Goal: Check status: Check status

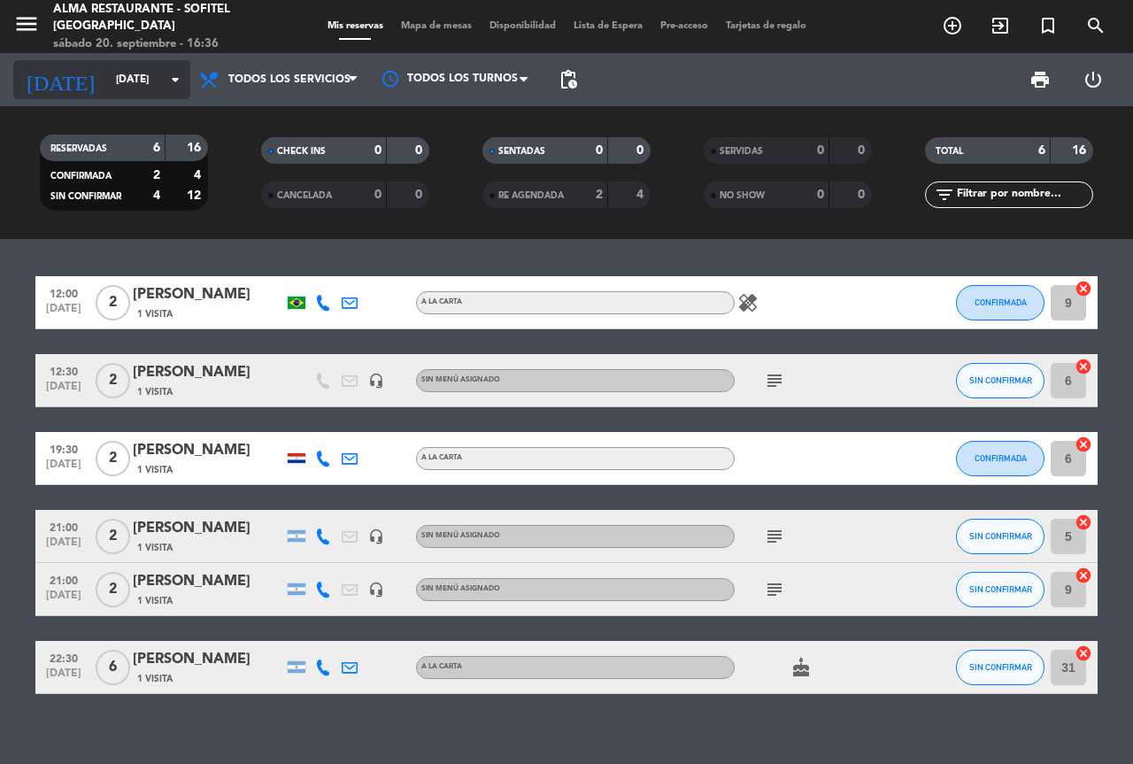
click at [142, 72] on input "[DATE]" at bounding box center [177, 80] width 141 height 30
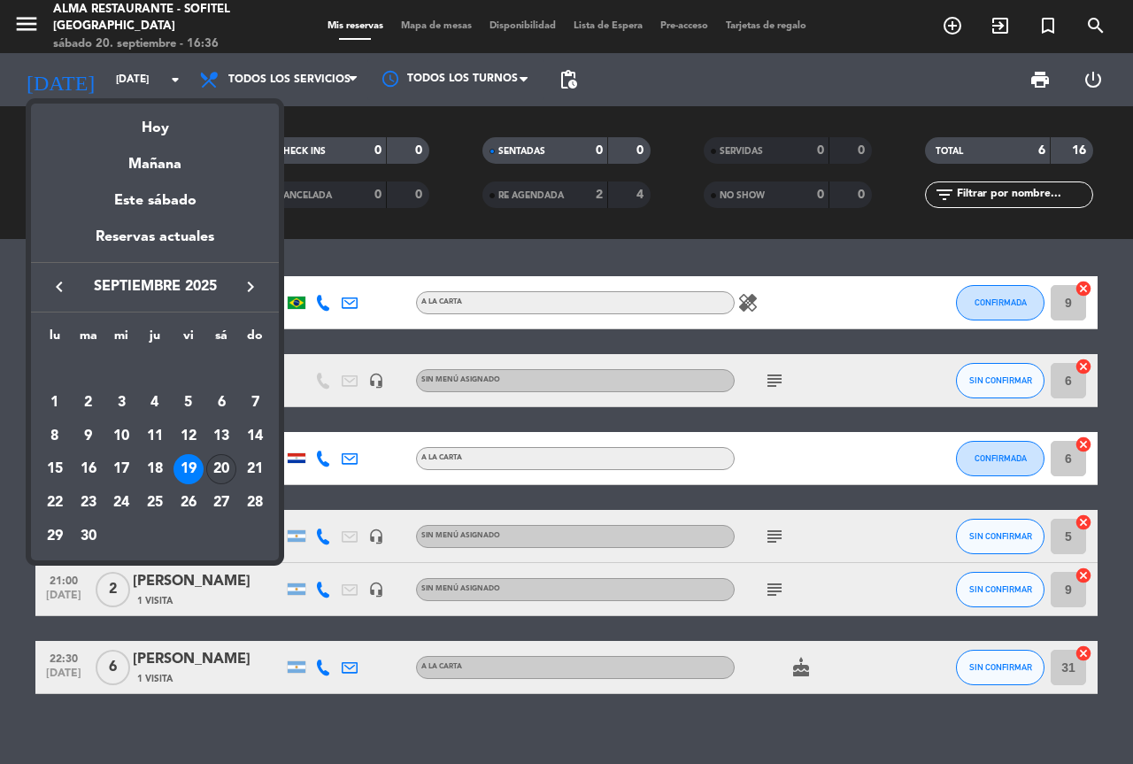
click at [219, 477] on div "20" at bounding box center [221, 469] width 30 height 30
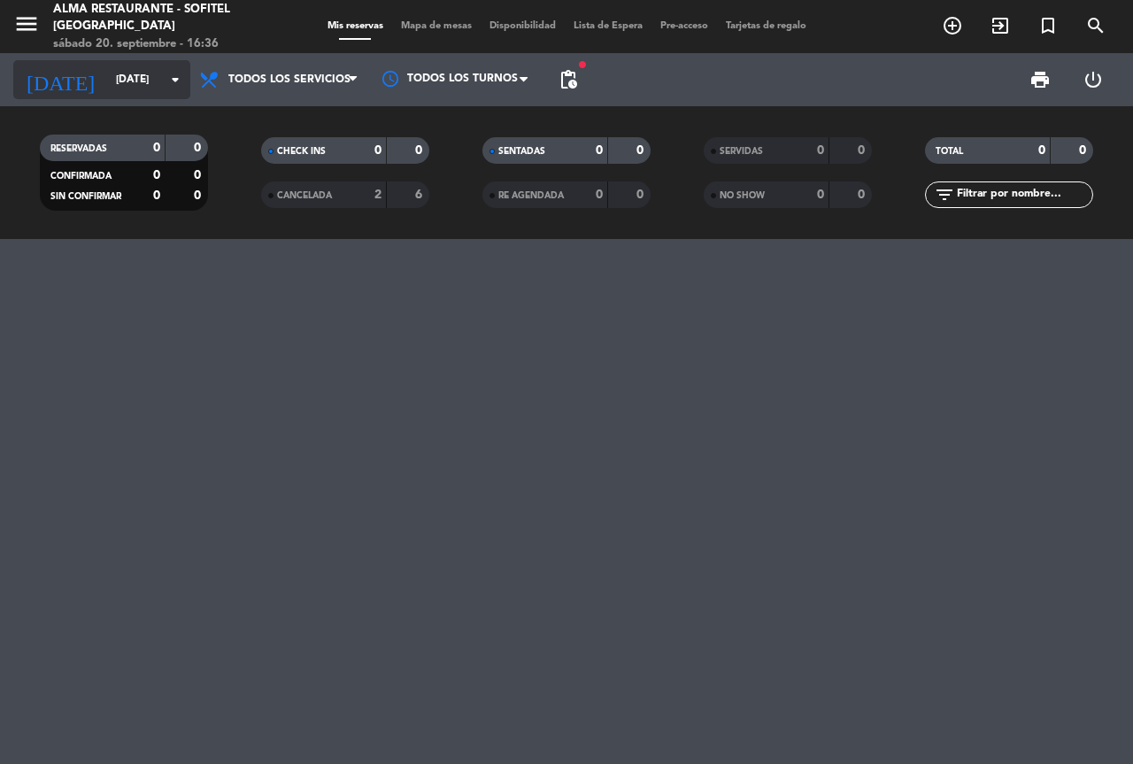
click at [163, 72] on input "[DATE]" at bounding box center [177, 80] width 141 height 30
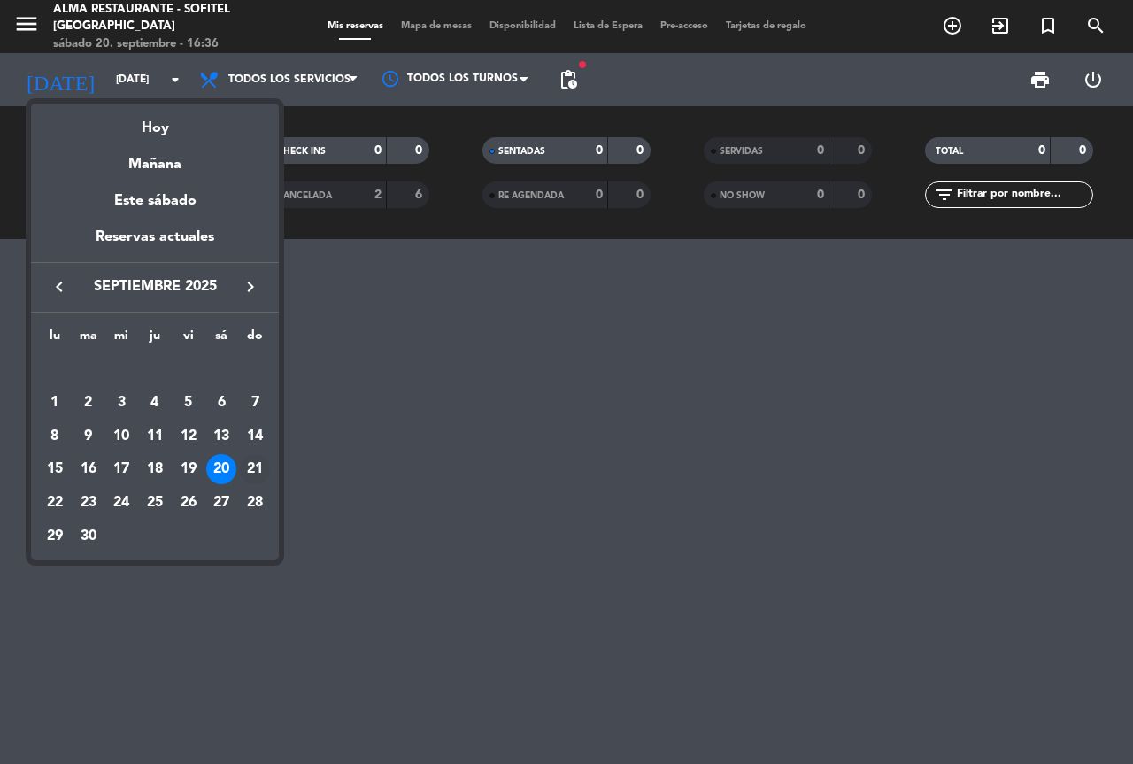
click at [250, 468] on div "21" at bounding box center [255, 469] width 30 height 30
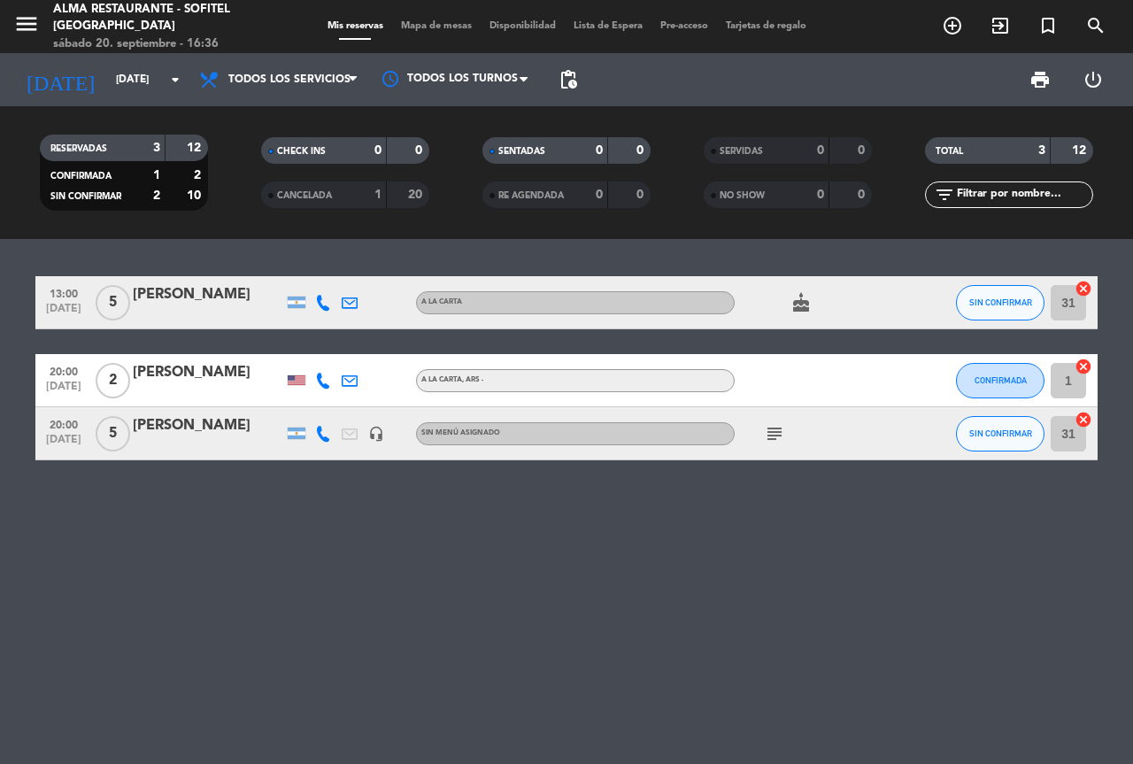
click at [763, 440] on span "subject" at bounding box center [774, 433] width 27 height 21
click at [781, 423] on icon "subject" at bounding box center [774, 433] width 21 height 21
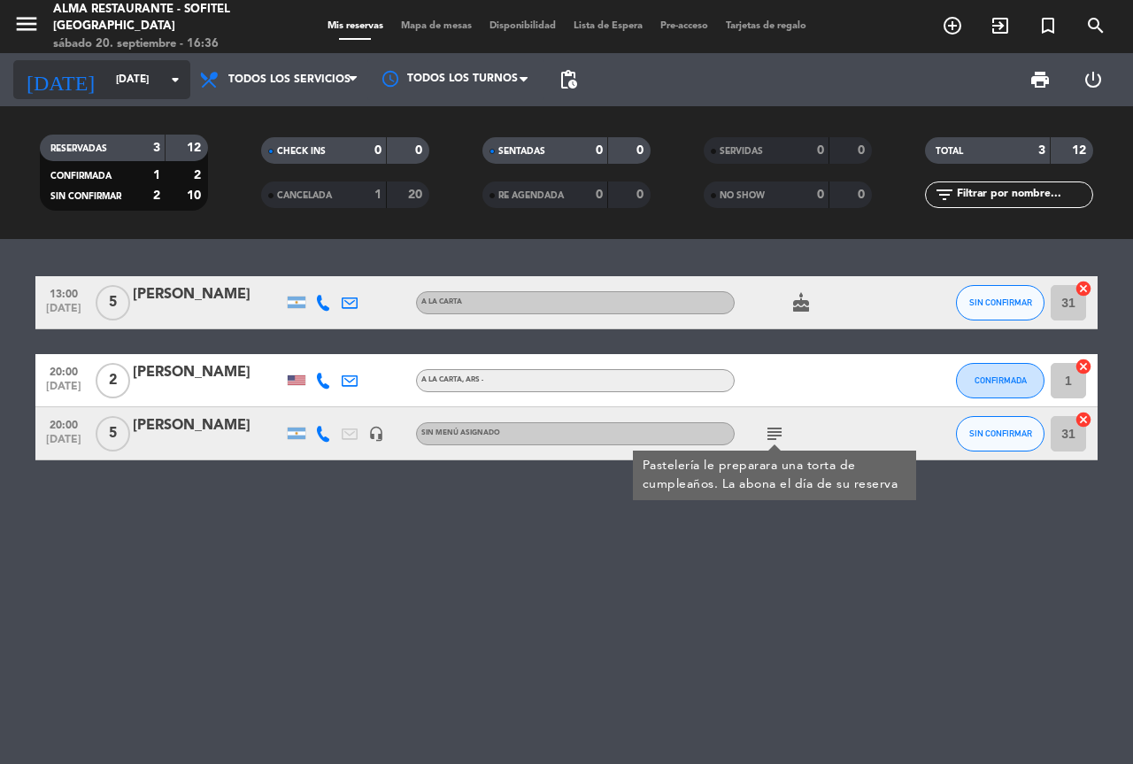
click at [110, 69] on input "[DATE]" at bounding box center [177, 80] width 141 height 30
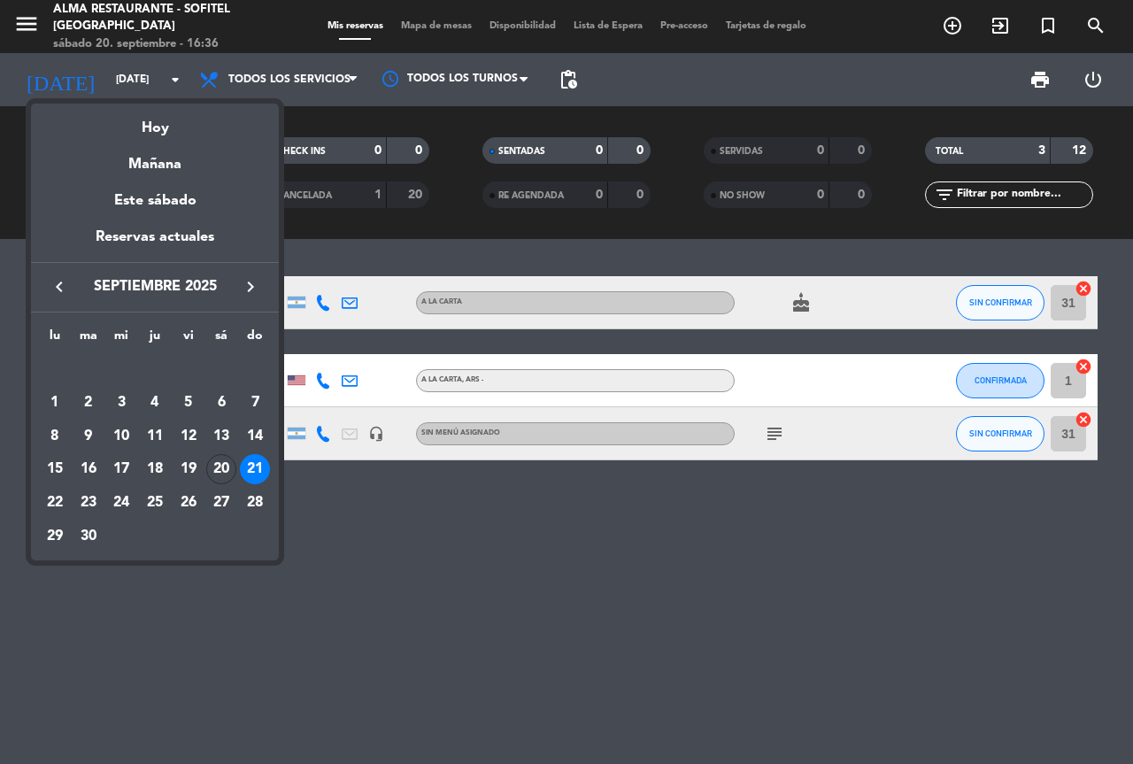
click at [217, 458] on div "20" at bounding box center [221, 469] width 30 height 30
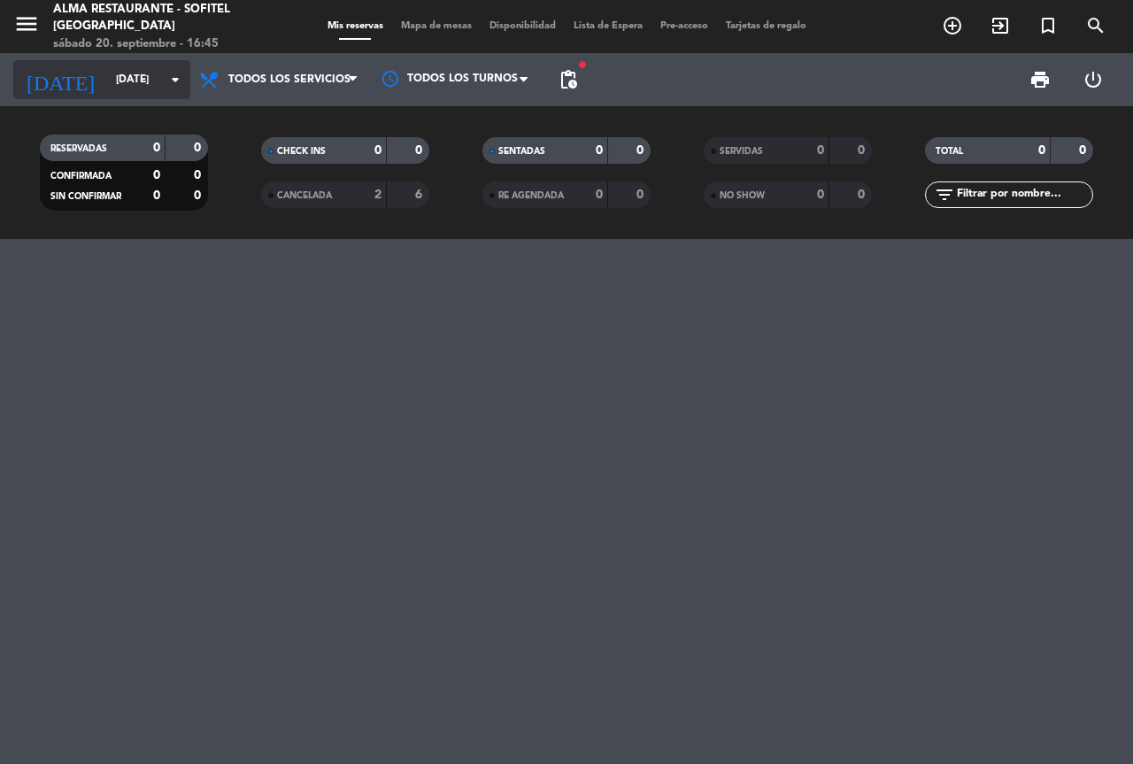
click at [131, 71] on input "[DATE]" at bounding box center [177, 80] width 141 height 30
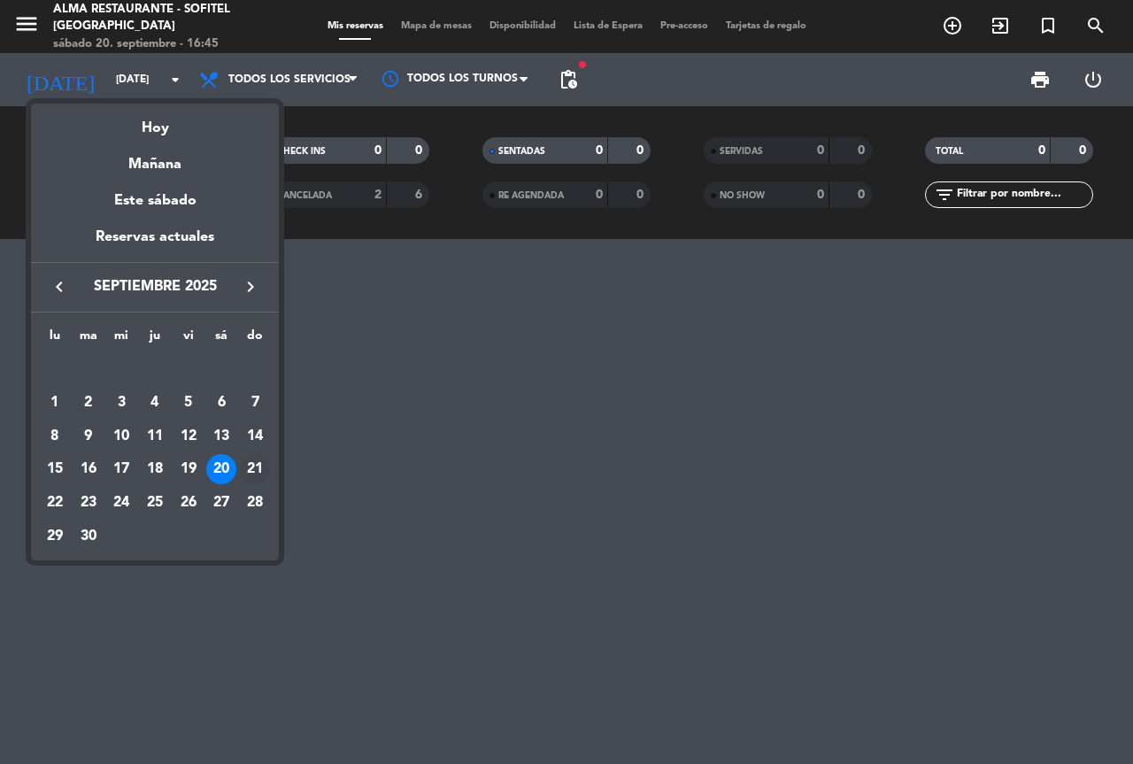
click at [258, 461] on div "21" at bounding box center [255, 469] width 30 height 30
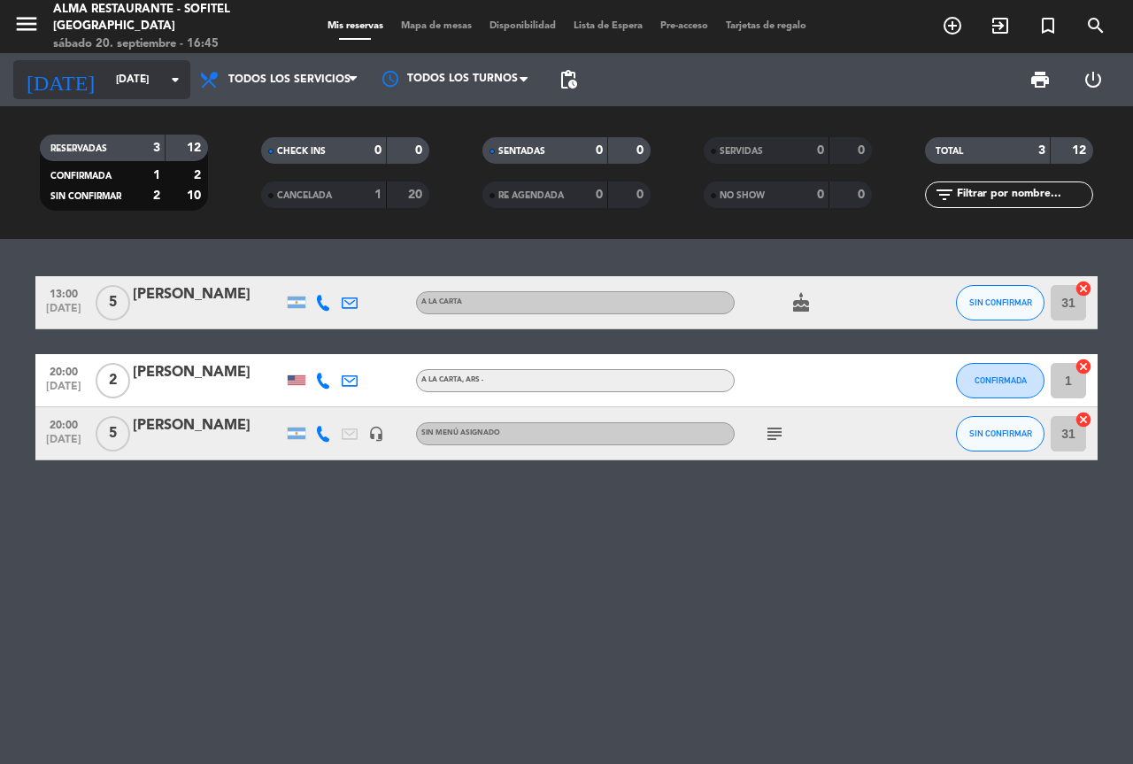
click at [115, 76] on input "[DATE]" at bounding box center [177, 80] width 141 height 30
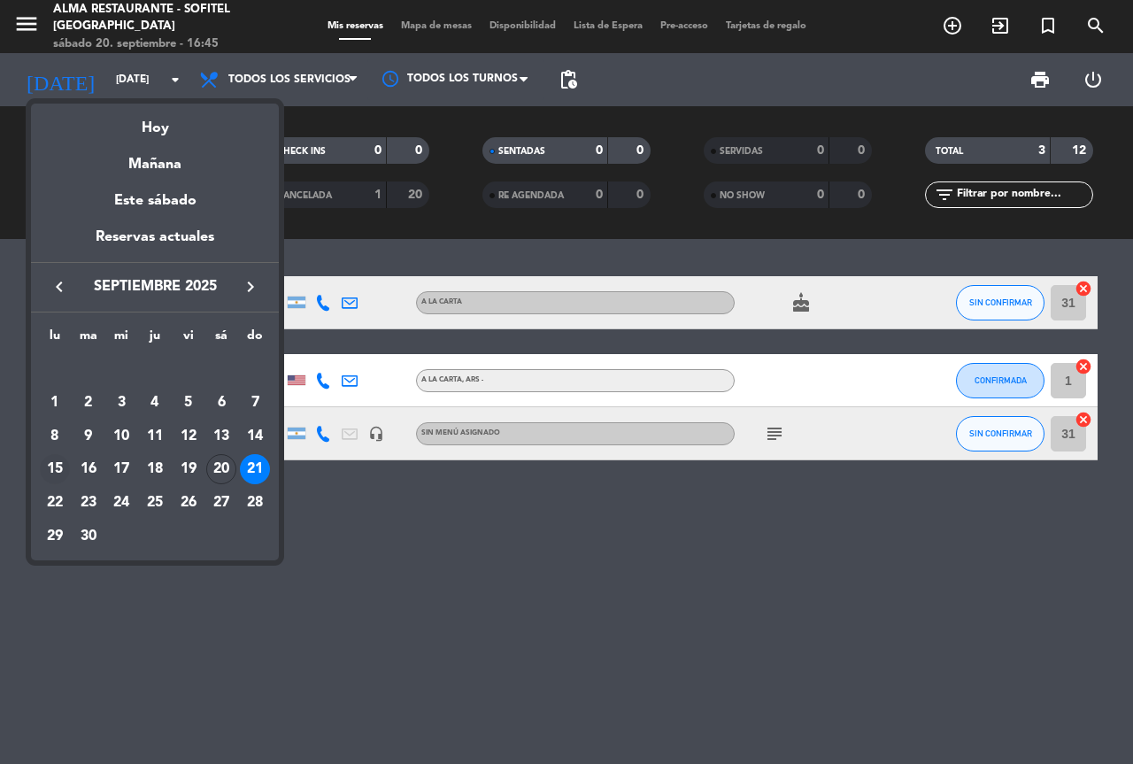
click at [46, 482] on td "15" at bounding box center [55, 469] width 34 height 34
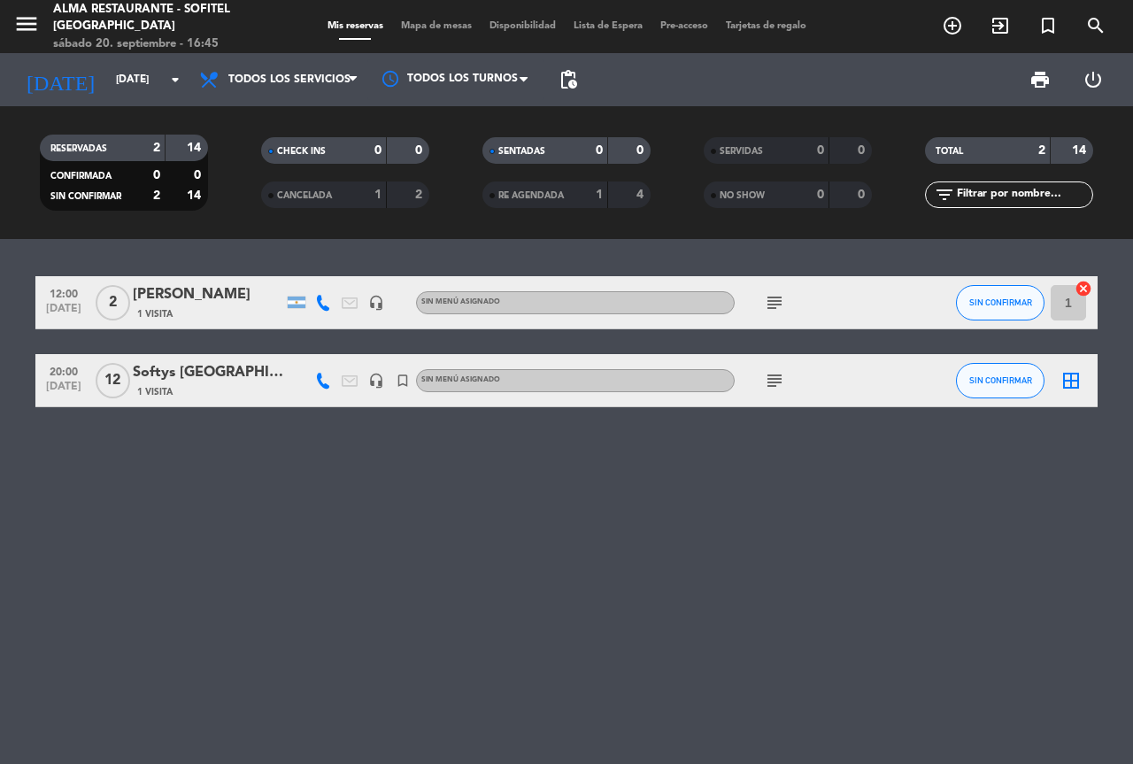
click at [772, 376] on icon "subject" at bounding box center [774, 380] width 21 height 21
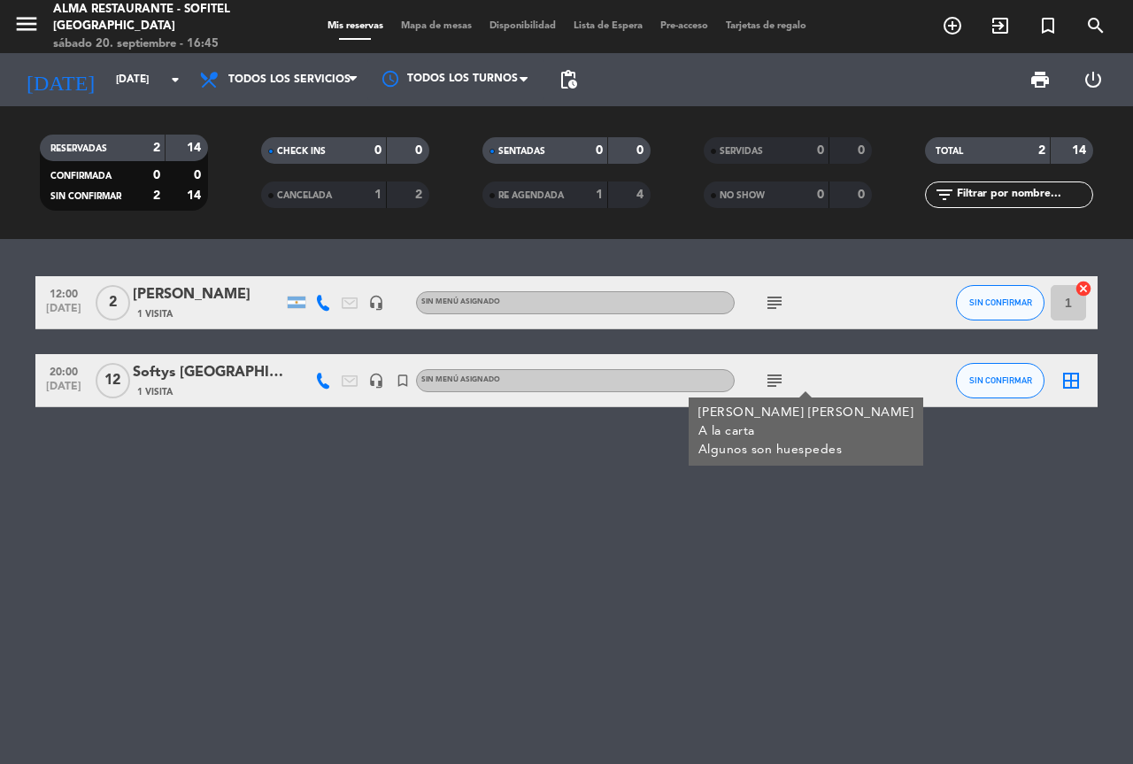
click at [772, 376] on icon "subject" at bounding box center [774, 380] width 21 height 21
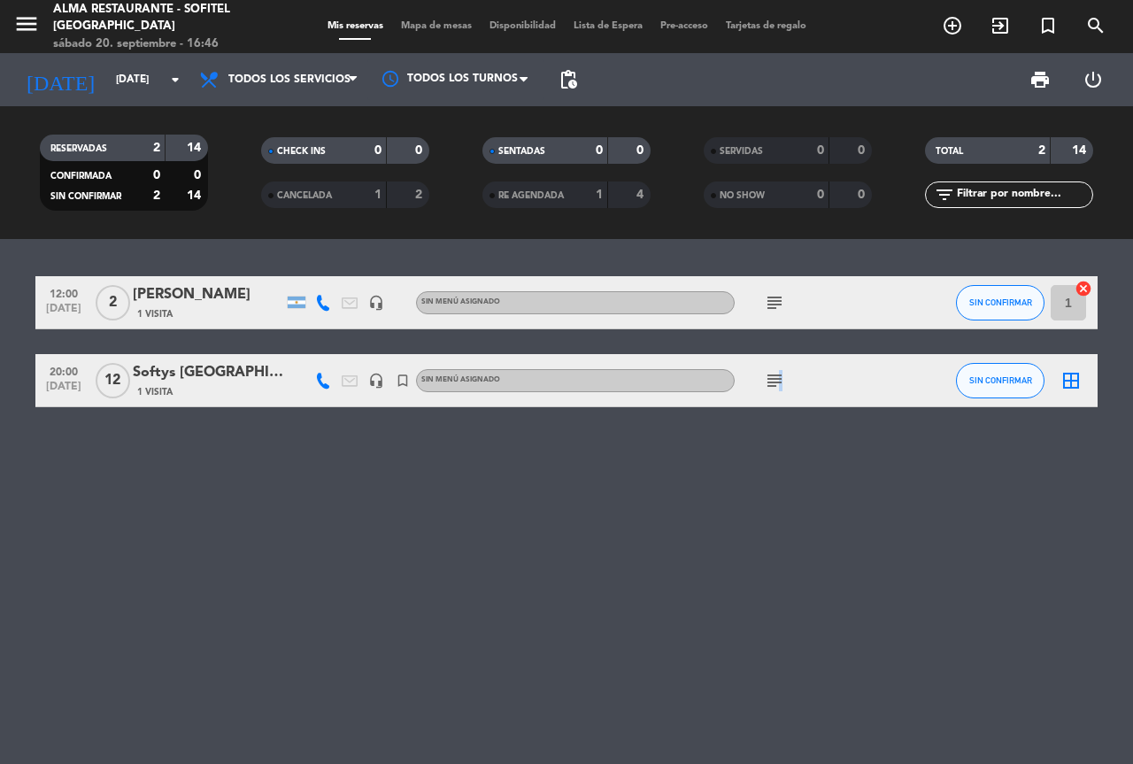
click at [778, 383] on icon "subject" at bounding box center [774, 380] width 21 height 21
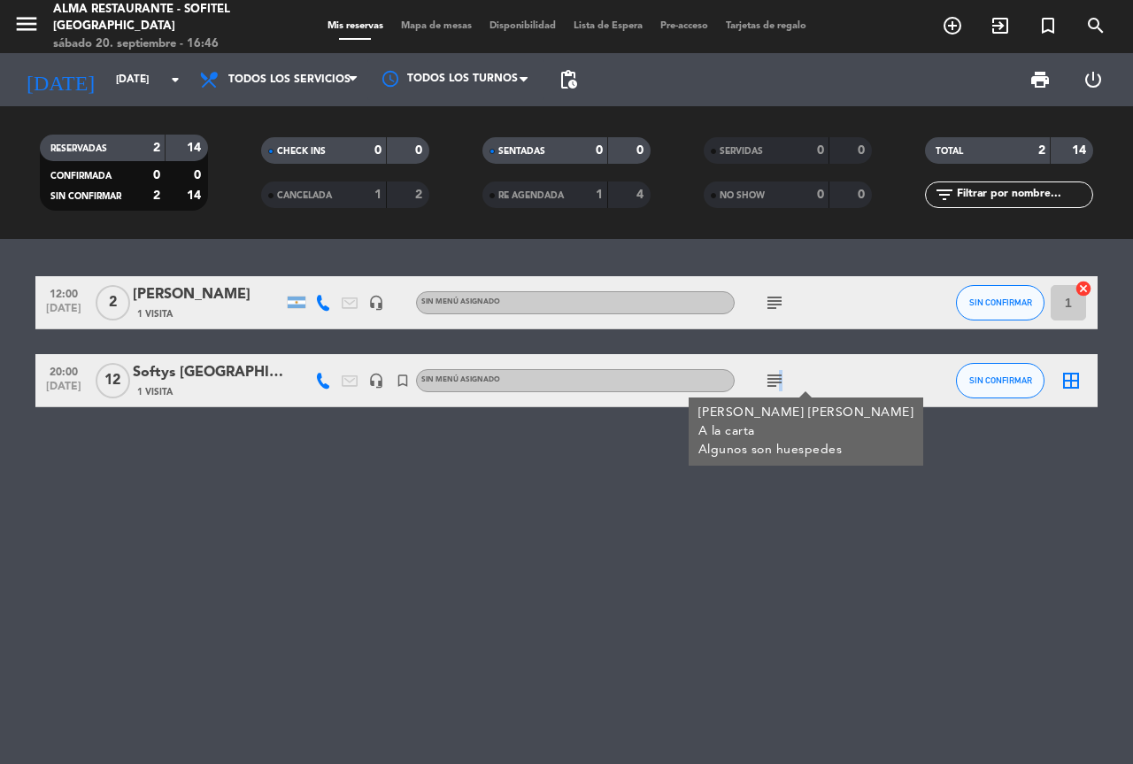
click at [778, 383] on icon "subject" at bounding box center [774, 380] width 21 height 21
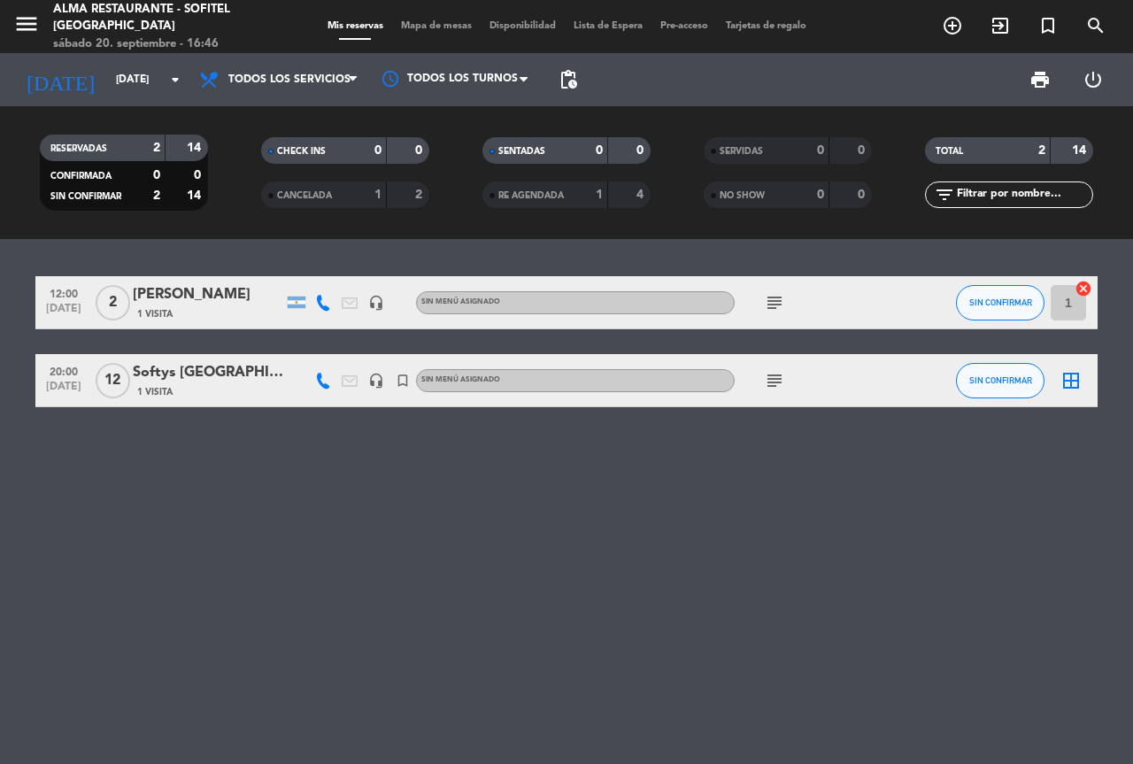
drag, startPoint x: 281, startPoint y: 533, endPoint x: 0, endPoint y: 343, distance: 339.7
click at [0, 343] on div "12:00 [DATE] 2 [PERSON_NAME] 1 Visita headset_mic Sin menú asignado subject SIN…" at bounding box center [566, 501] width 1133 height 525
click at [176, 495] on div "12:00 [DATE] 2 [PERSON_NAME] 1 Visita headset_mic Sin menú asignado subject SIN…" at bounding box center [566, 501] width 1133 height 525
click at [107, 66] on input "[DATE]" at bounding box center [177, 80] width 141 height 30
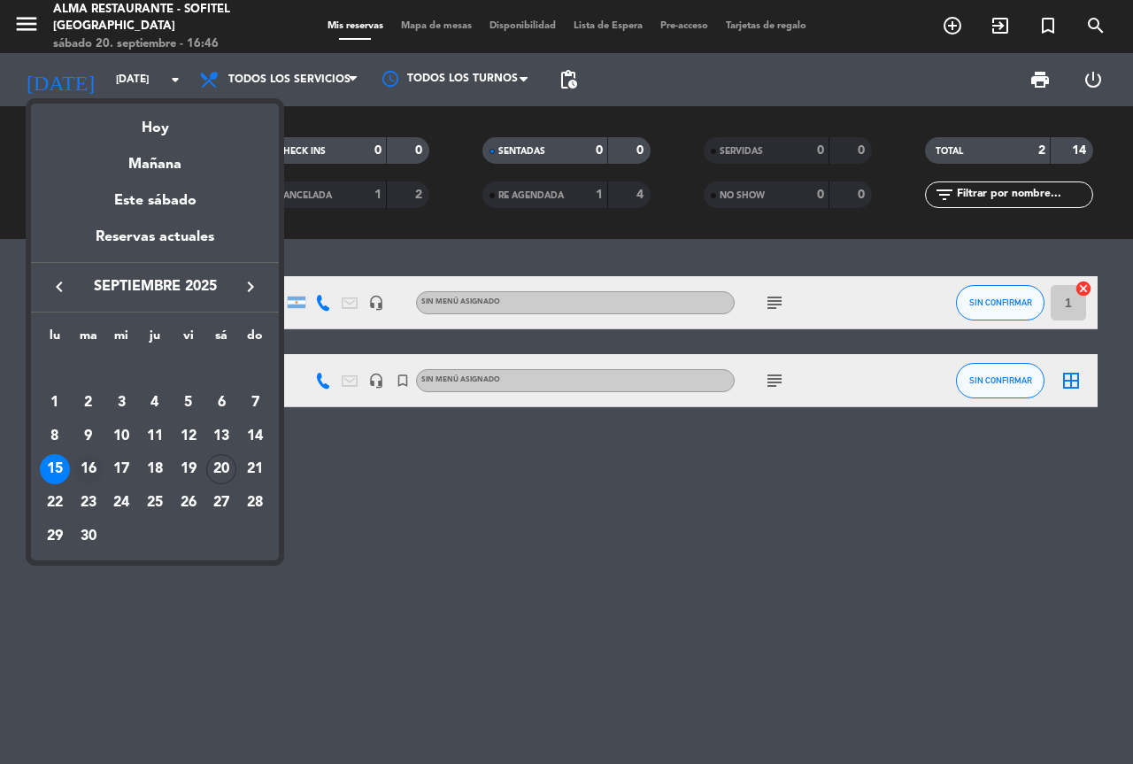
click at [88, 459] on div "16" at bounding box center [88, 469] width 30 height 30
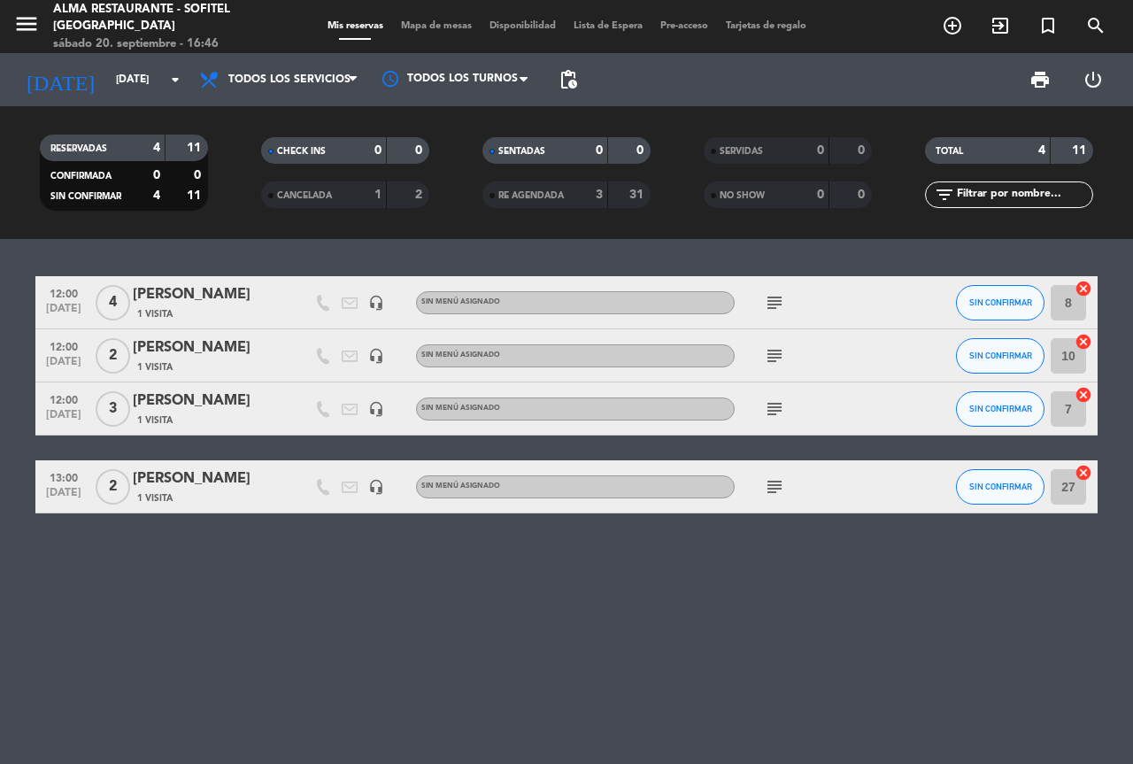
click at [114, 49] on div "sábado 20. septiembre - 16:46" at bounding box center [161, 44] width 217 height 18
click at [114, 73] on input "[DATE]" at bounding box center [177, 80] width 141 height 30
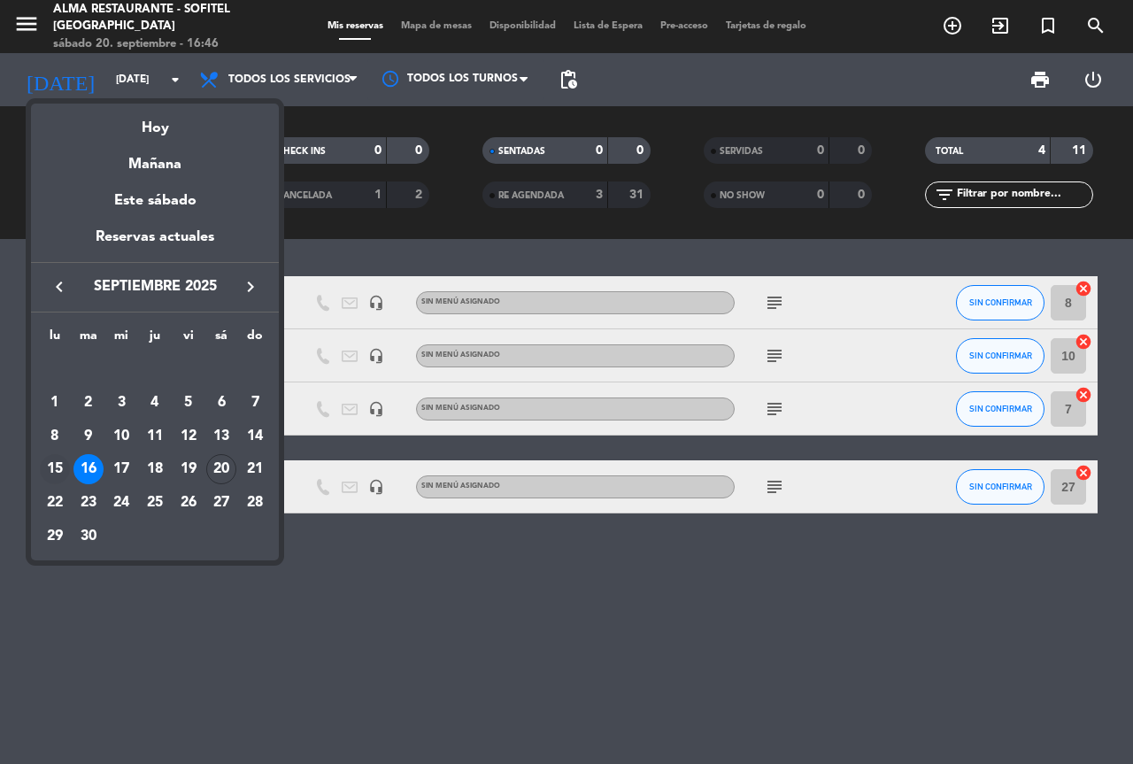
click at [52, 460] on div "15" at bounding box center [55, 469] width 30 height 30
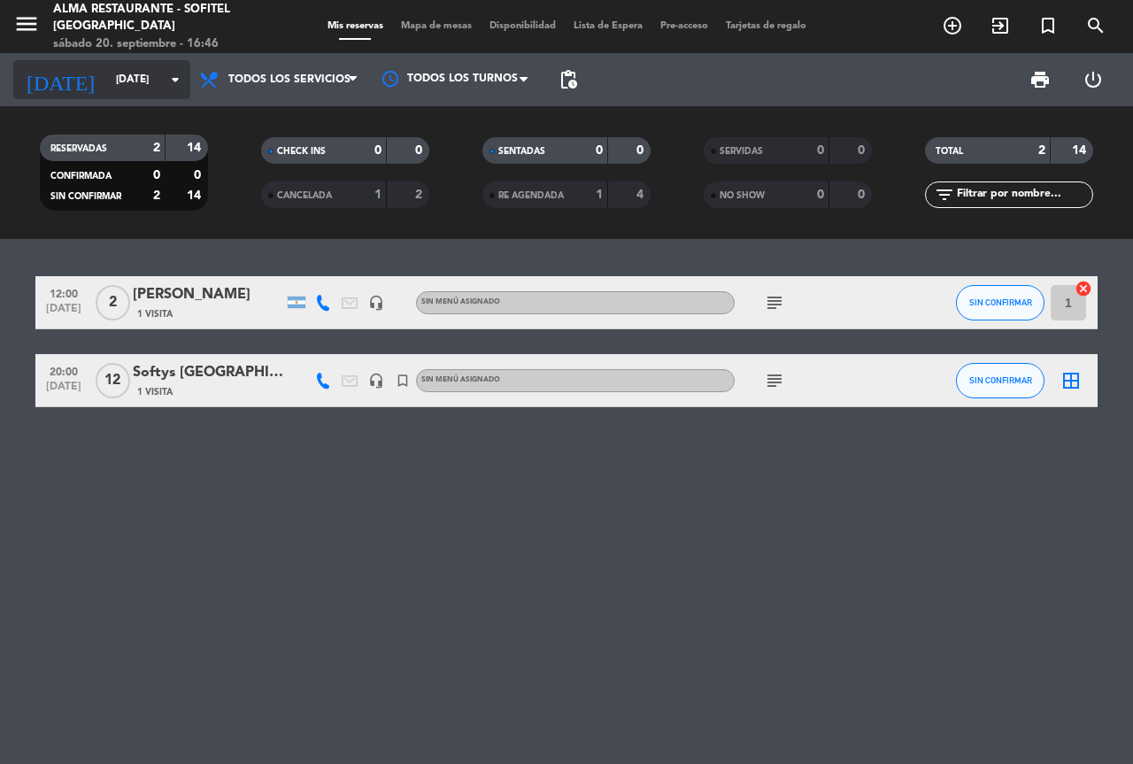
click at [112, 81] on input "[DATE]" at bounding box center [177, 80] width 141 height 30
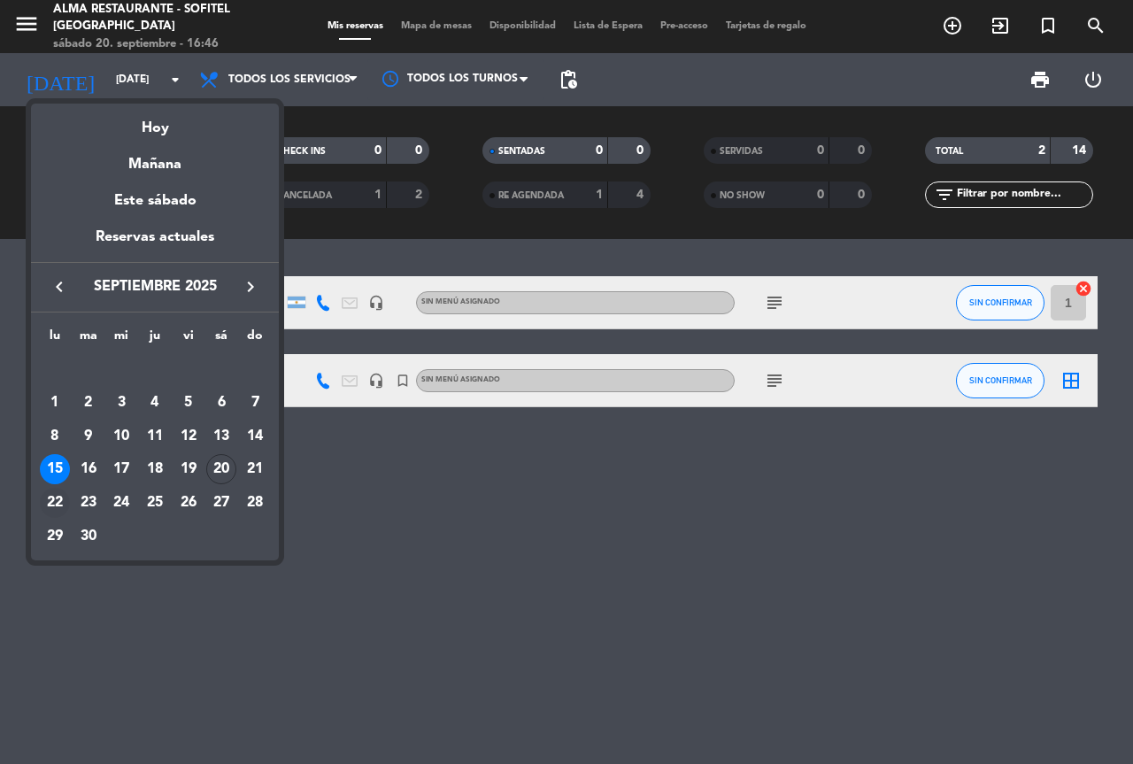
click at [57, 497] on div "22" at bounding box center [55, 503] width 30 height 30
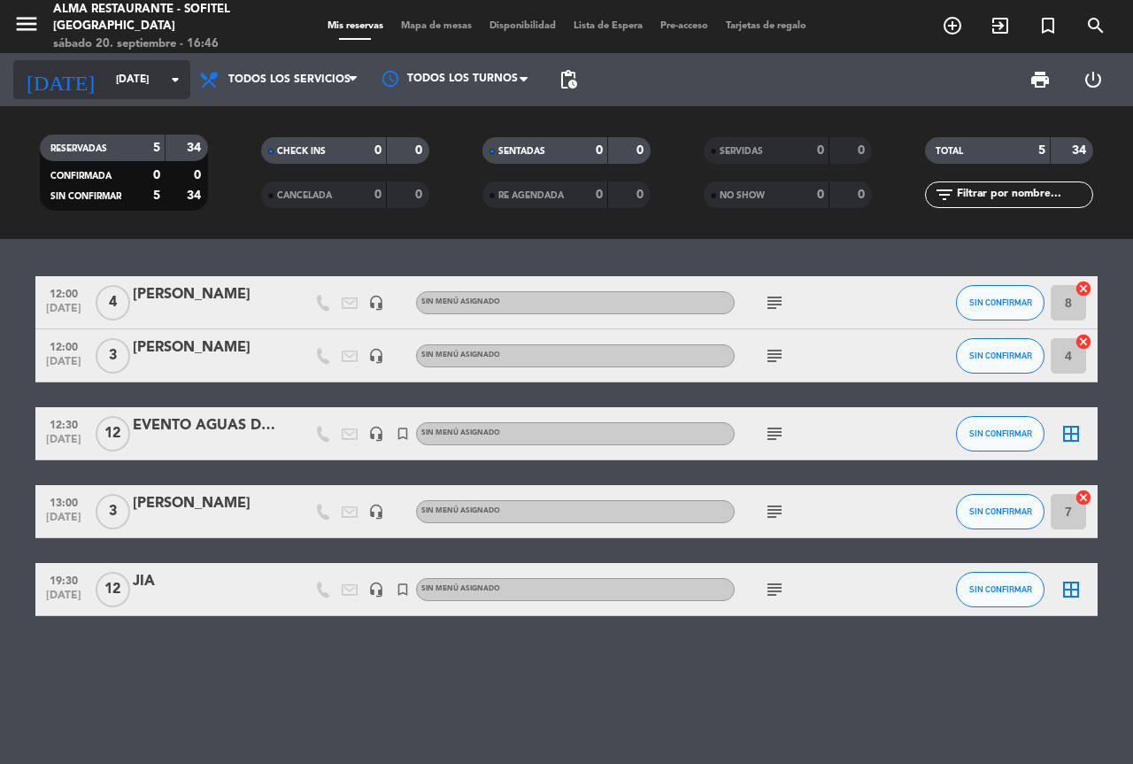
click at [121, 73] on input "[DATE]" at bounding box center [177, 80] width 141 height 30
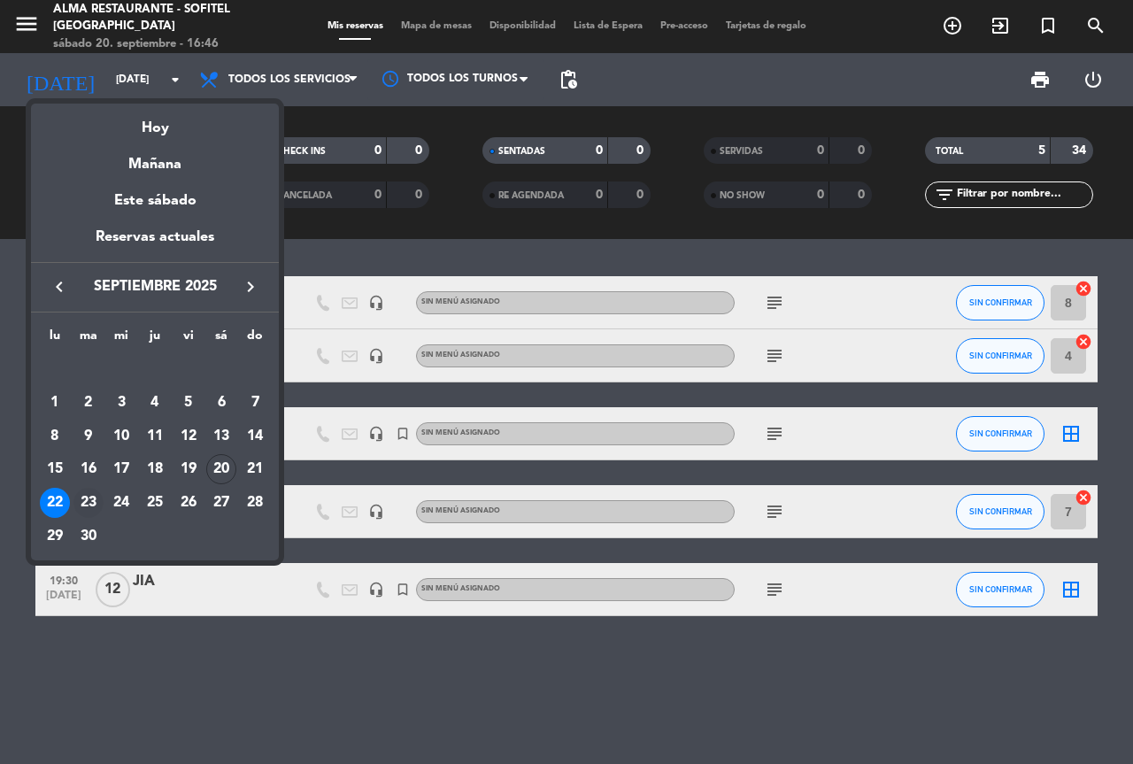
click at [90, 504] on div "23" at bounding box center [88, 503] width 30 height 30
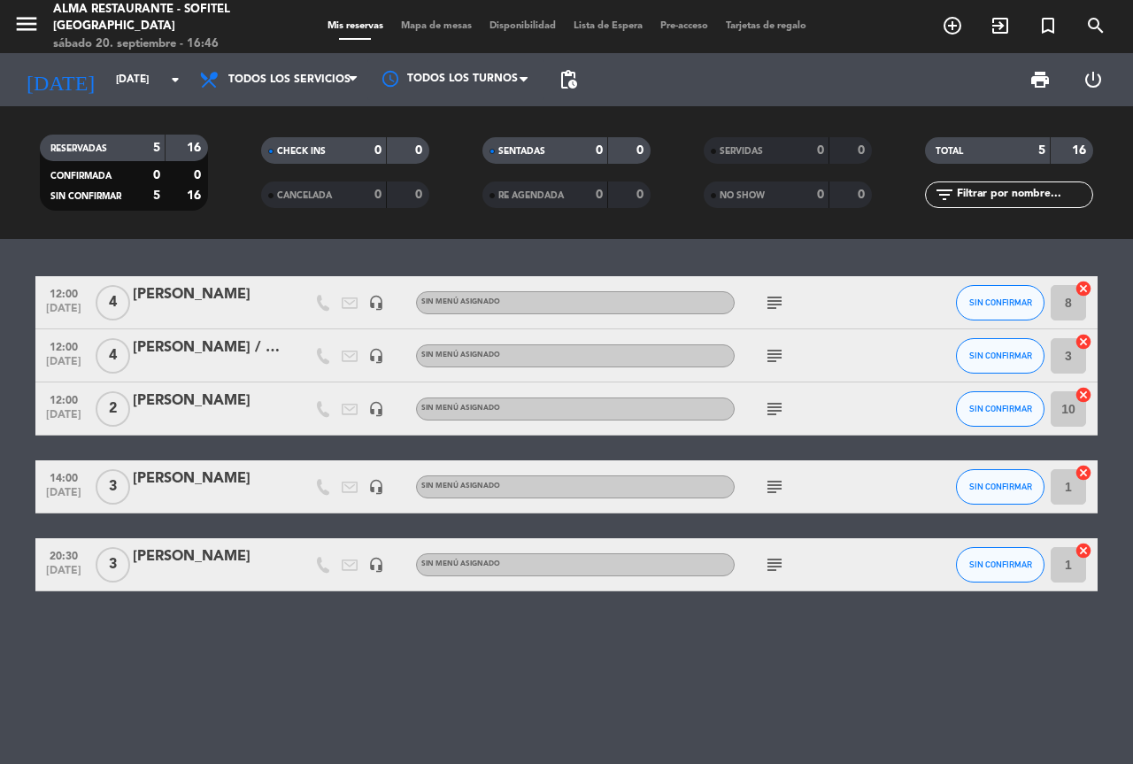
click at [768, 564] on icon "subject" at bounding box center [774, 564] width 21 height 21
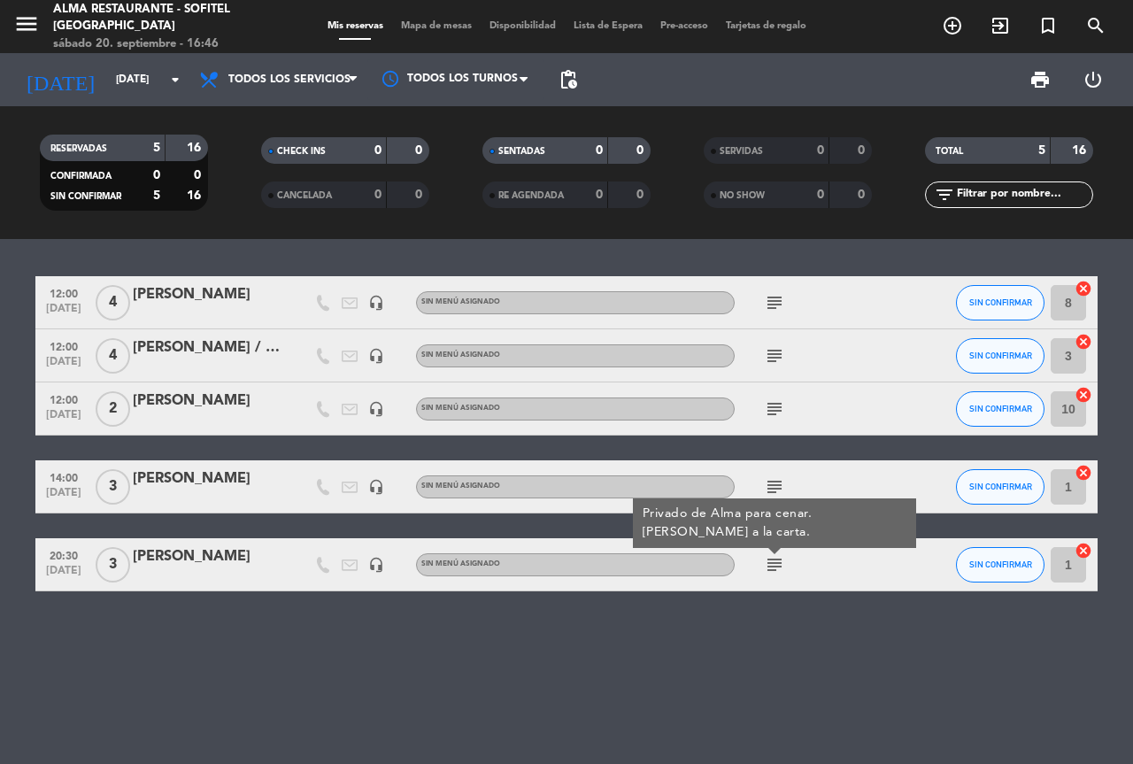
click at [42, 206] on filter-checkbox "RESERVADAS 5 16 CONFIRMADA 0 0 SIN CONFIRMAR 5 16" at bounding box center [123, 173] width 221 height 76
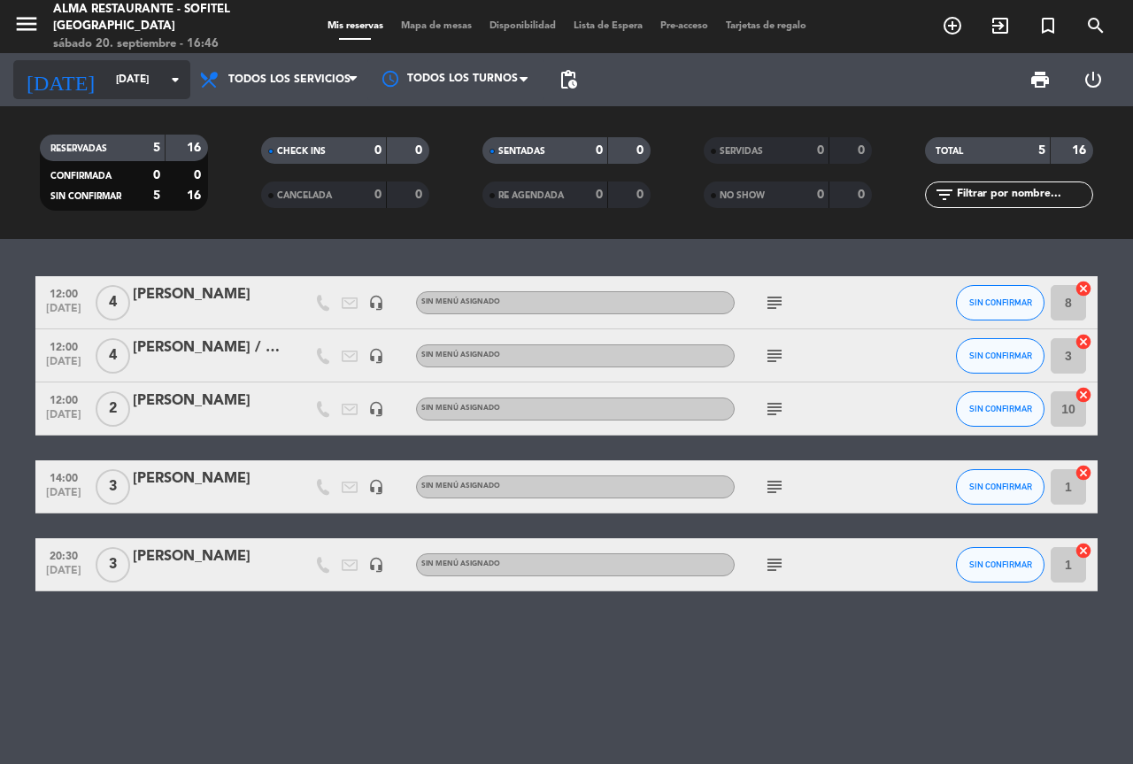
click at [115, 75] on input "[DATE]" at bounding box center [177, 80] width 141 height 30
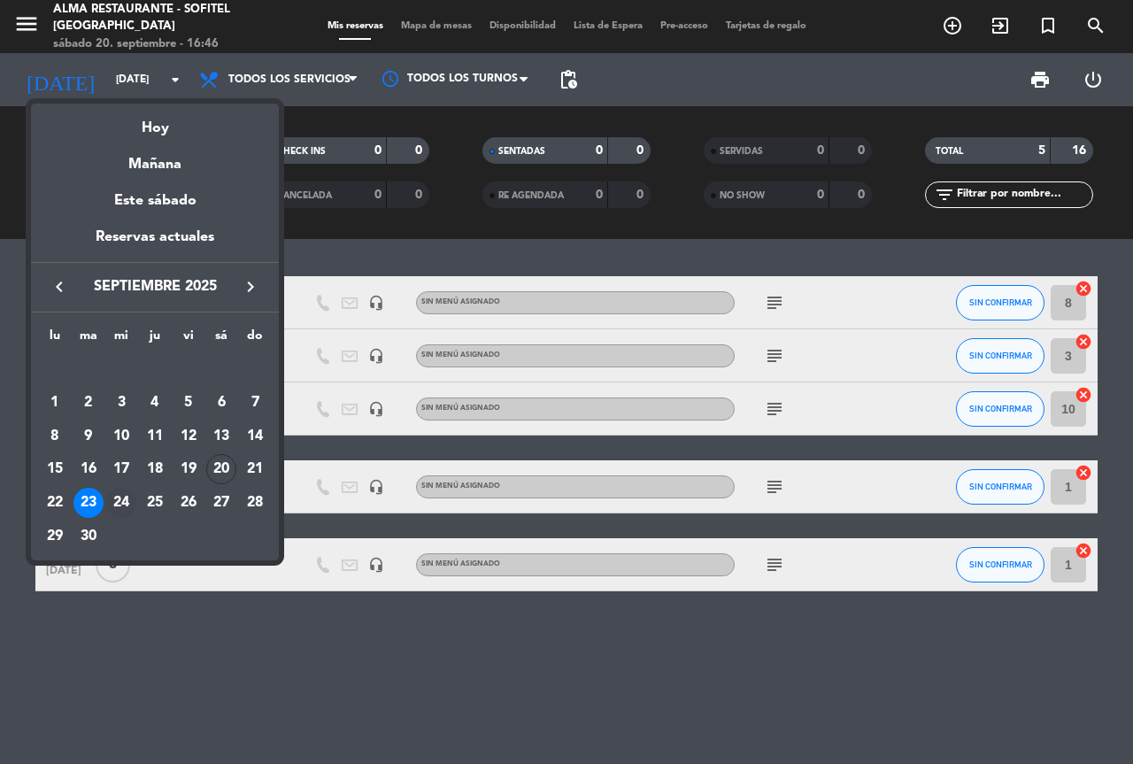
click at [122, 503] on div "24" at bounding box center [121, 503] width 30 height 30
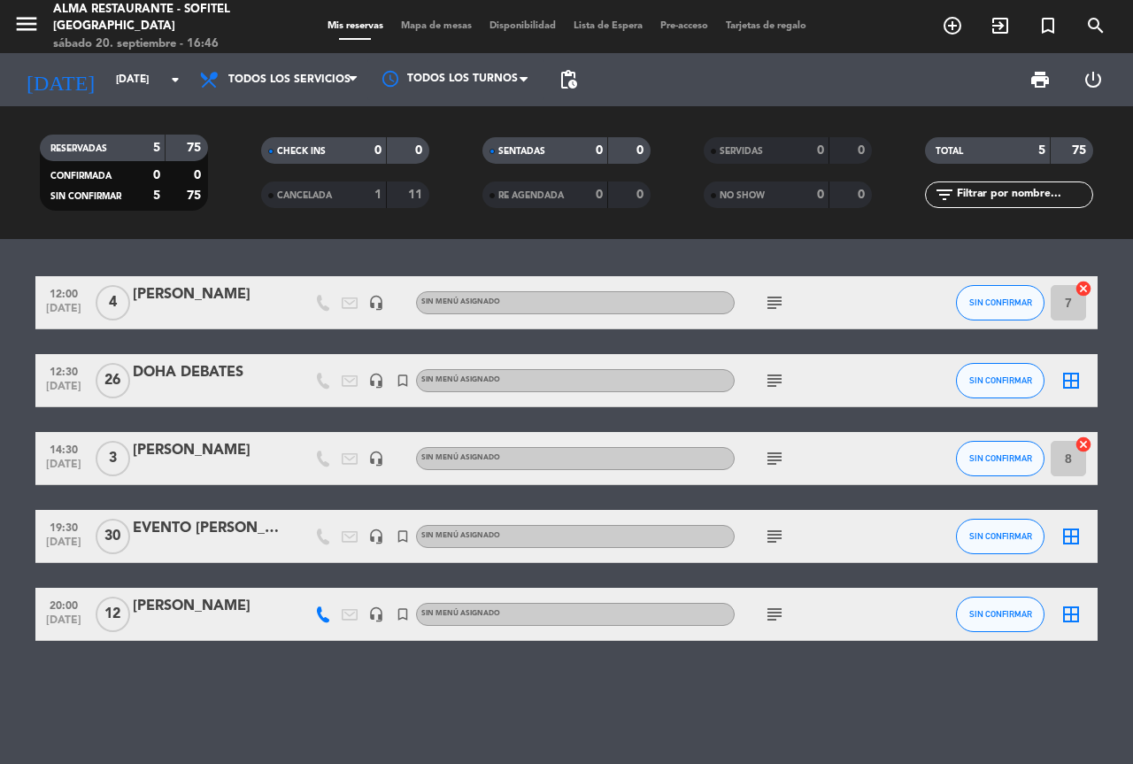
click at [744, 532] on div "subject" at bounding box center [814, 536] width 159 height 52
click at [774, 543] on icon "subject" at bounding box center [774, 536] width 21 height 21
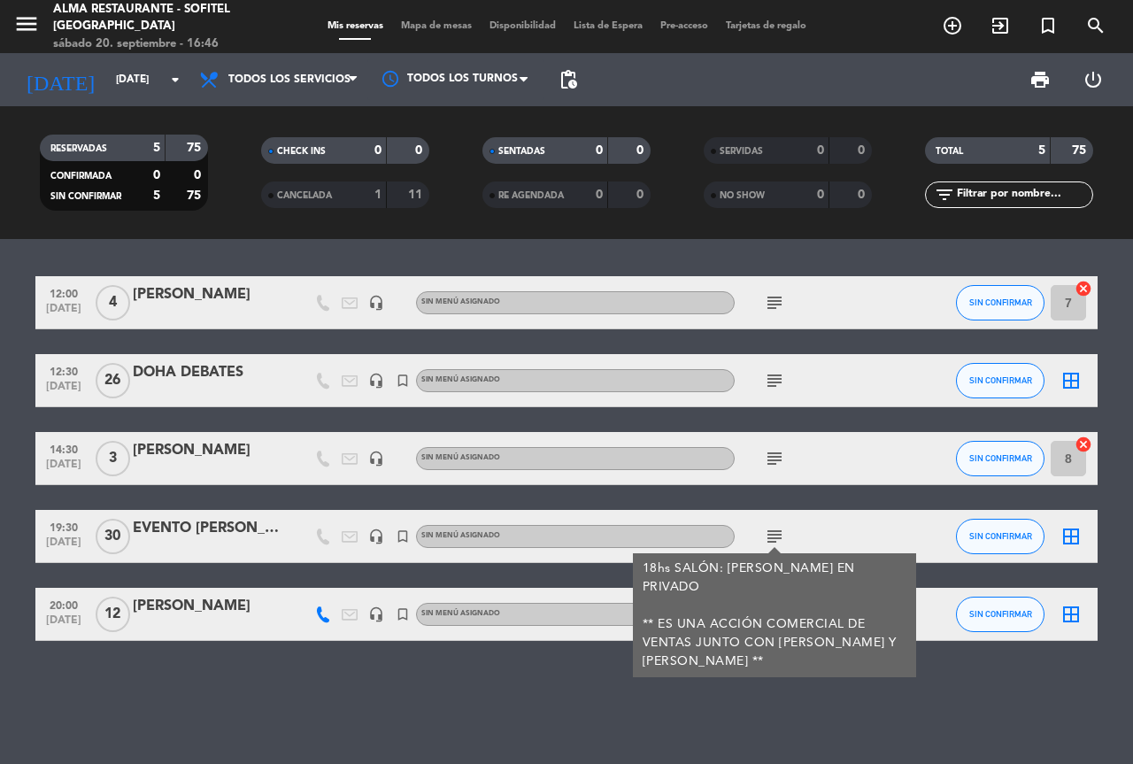
click at [775, 543] on icon "subject" at bounding box center [774, 536] width 21 height 21
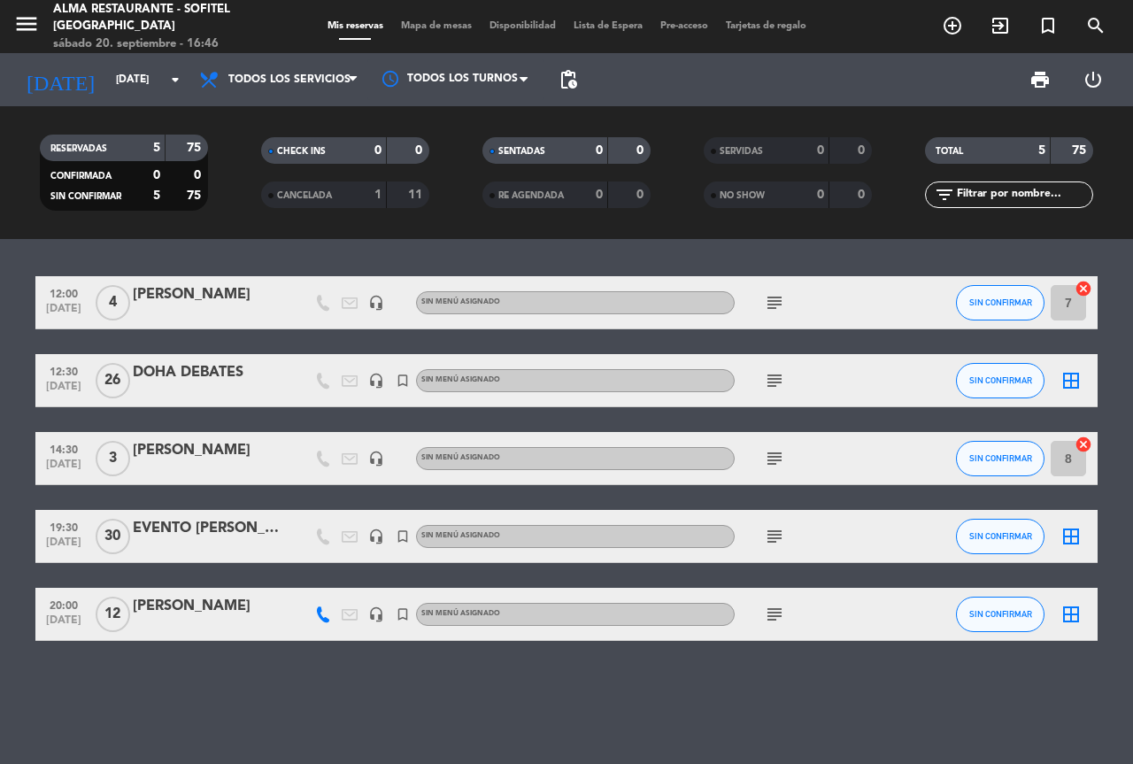
click at [779, 617] on icon "subject" at bounding box center [774, 614] width 21 height 21
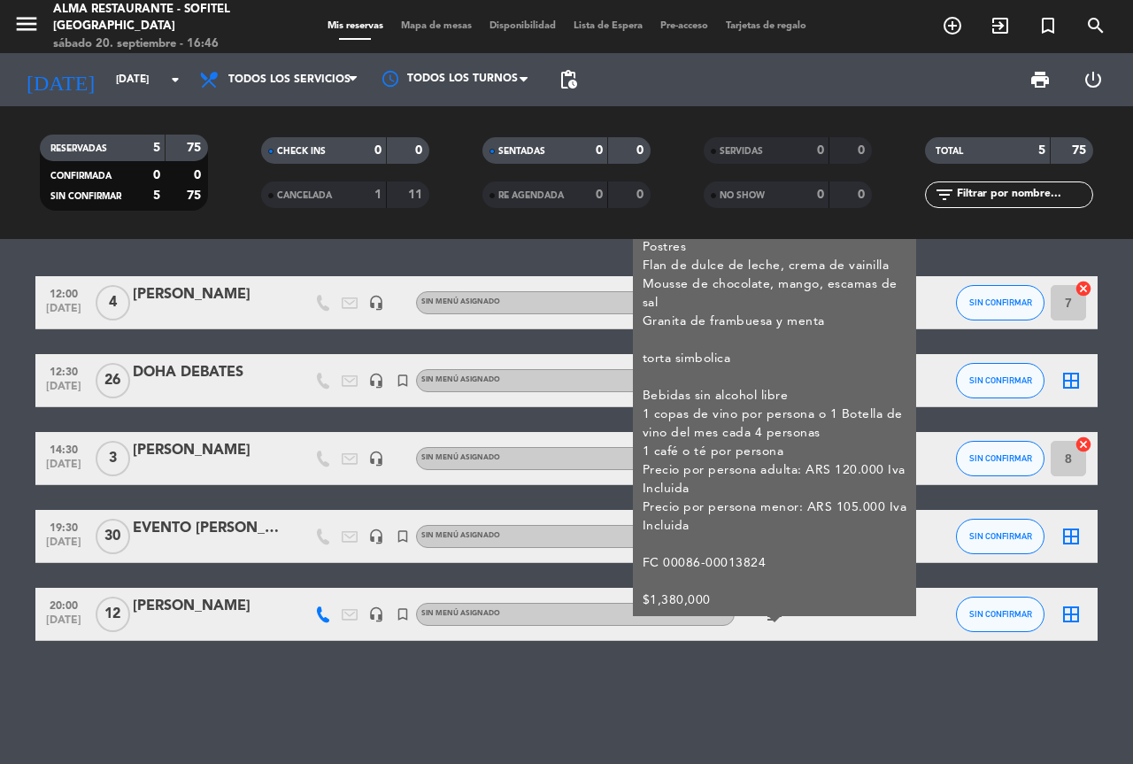
click at [779, 617] on icon "subject" at bounding box center [774, 614] width 21 height 21
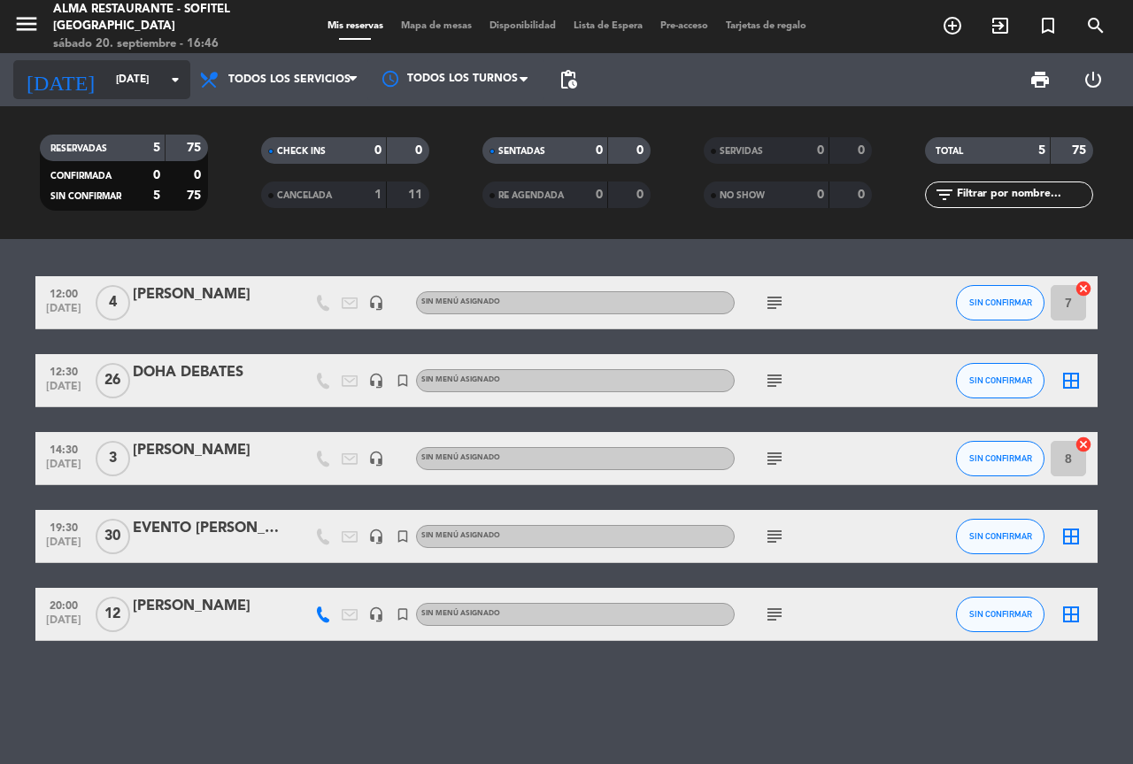
click at [107, 85] on input "[DATE]" at bounding box center [177, 80] width 141 height 30
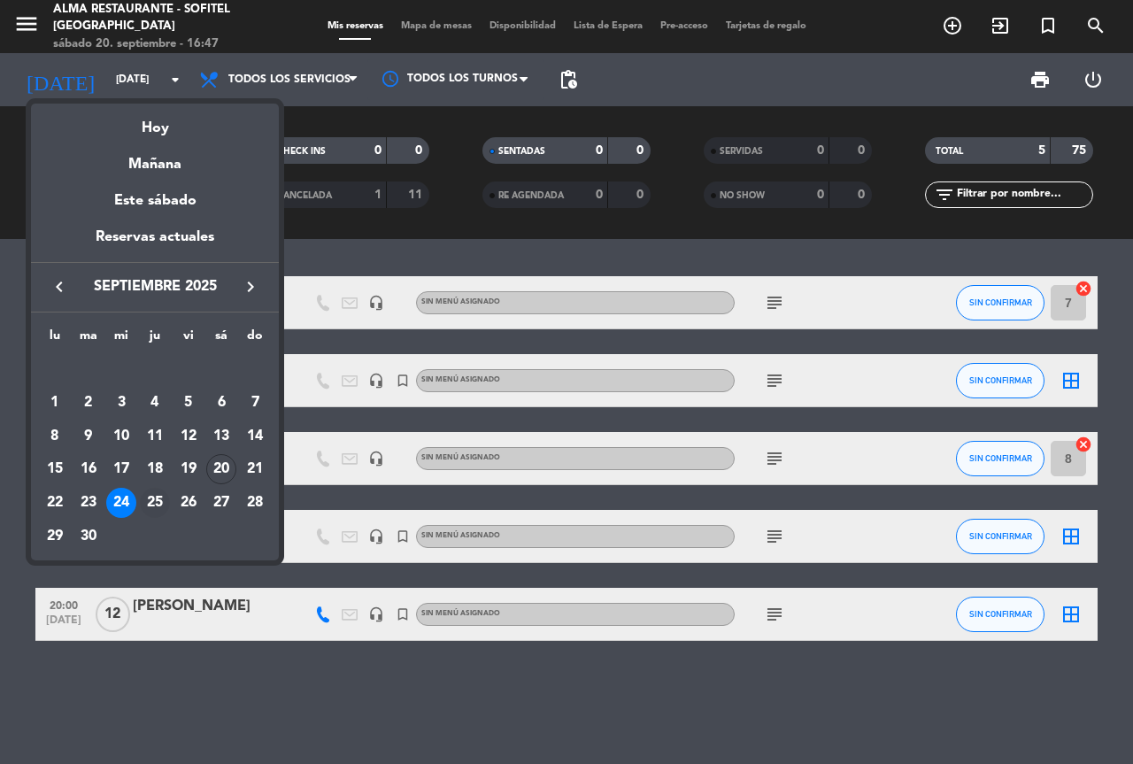
click at [156, 497] on div "25" at bounding box center [155, 503] width 30 height 30
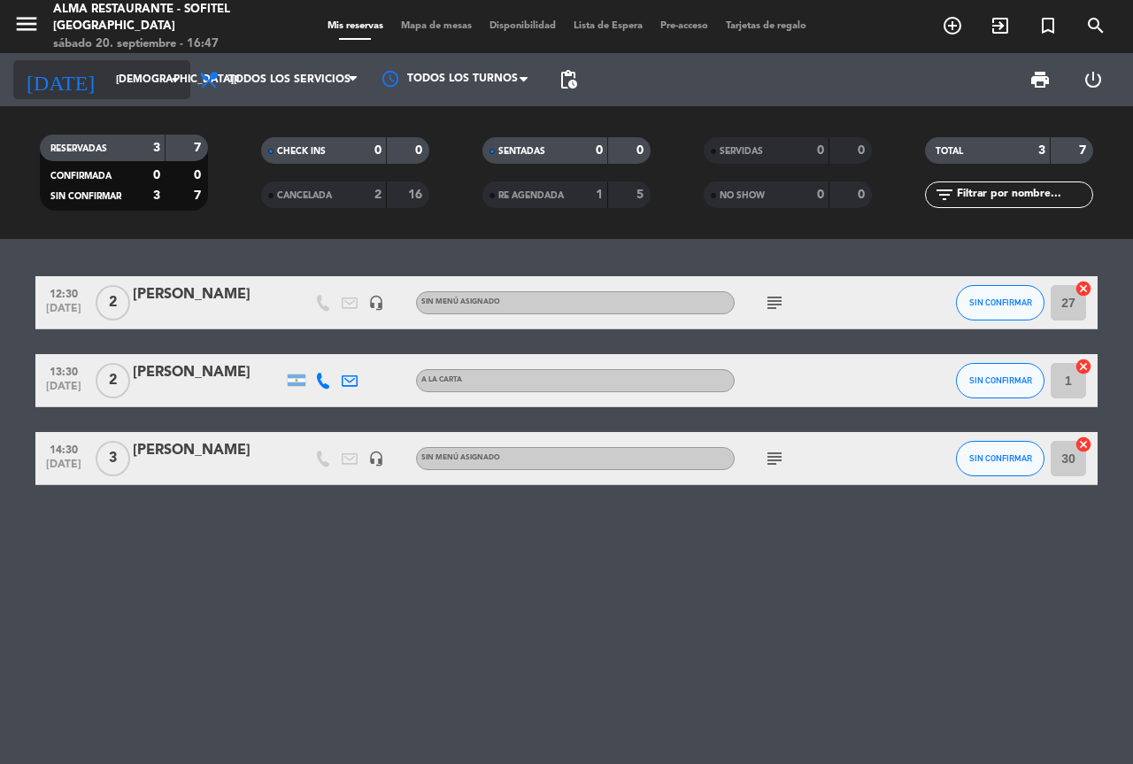
click at [113, 77] on input "[DEMOGRAPHIC_DATA][DATE]" at bounding box center [177, 80] width 141 height 30
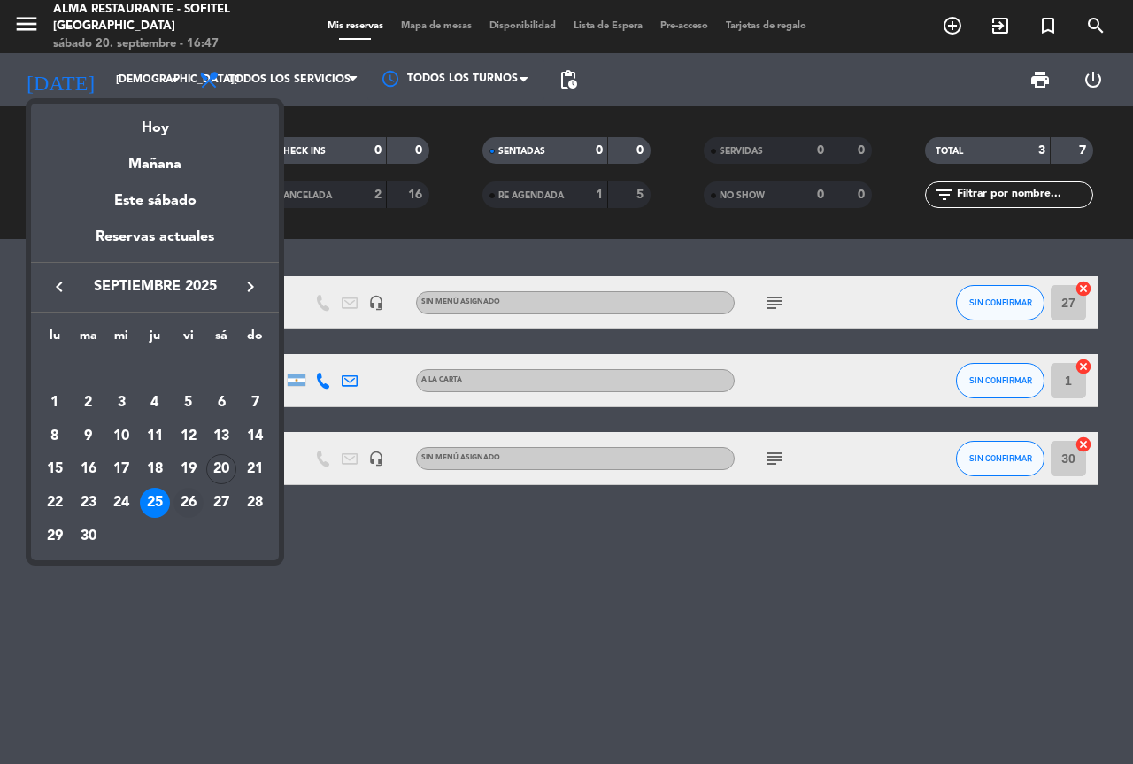
click at [196, 498] on div "26" at bounding box center [188, 503] width 30 height 30
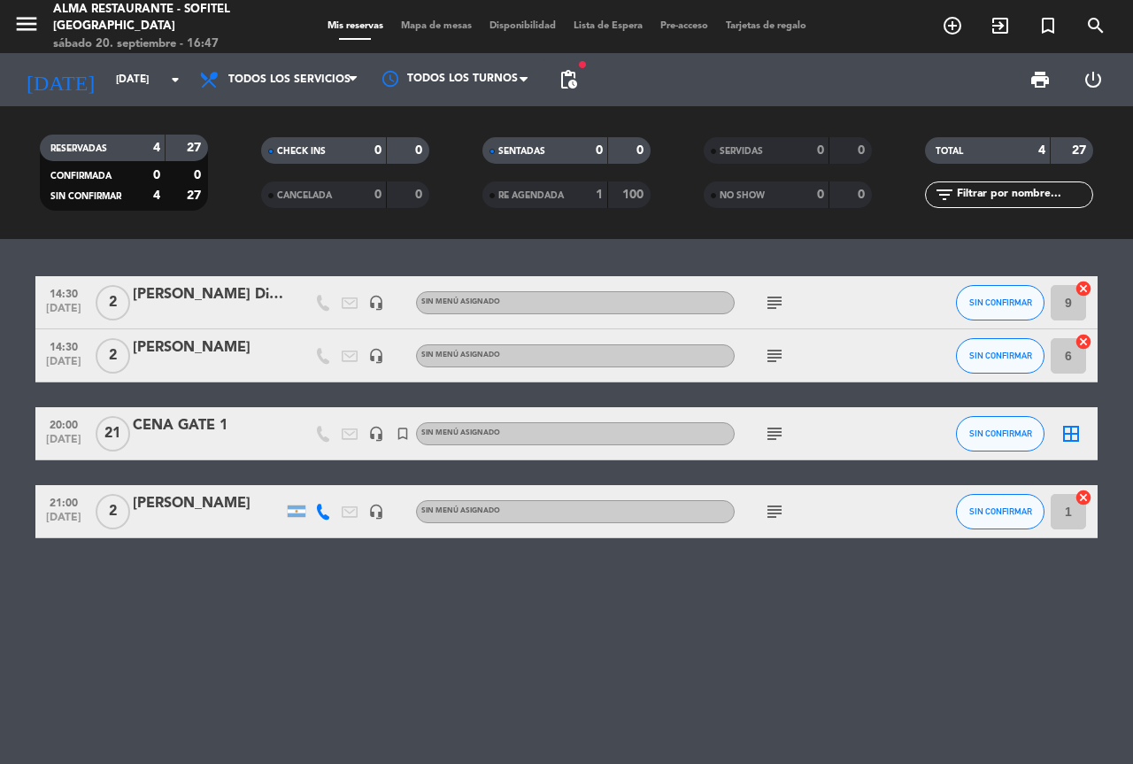
click at [775, 516] on icon "subject" at bounding box center [774, 511] width 21 height 21
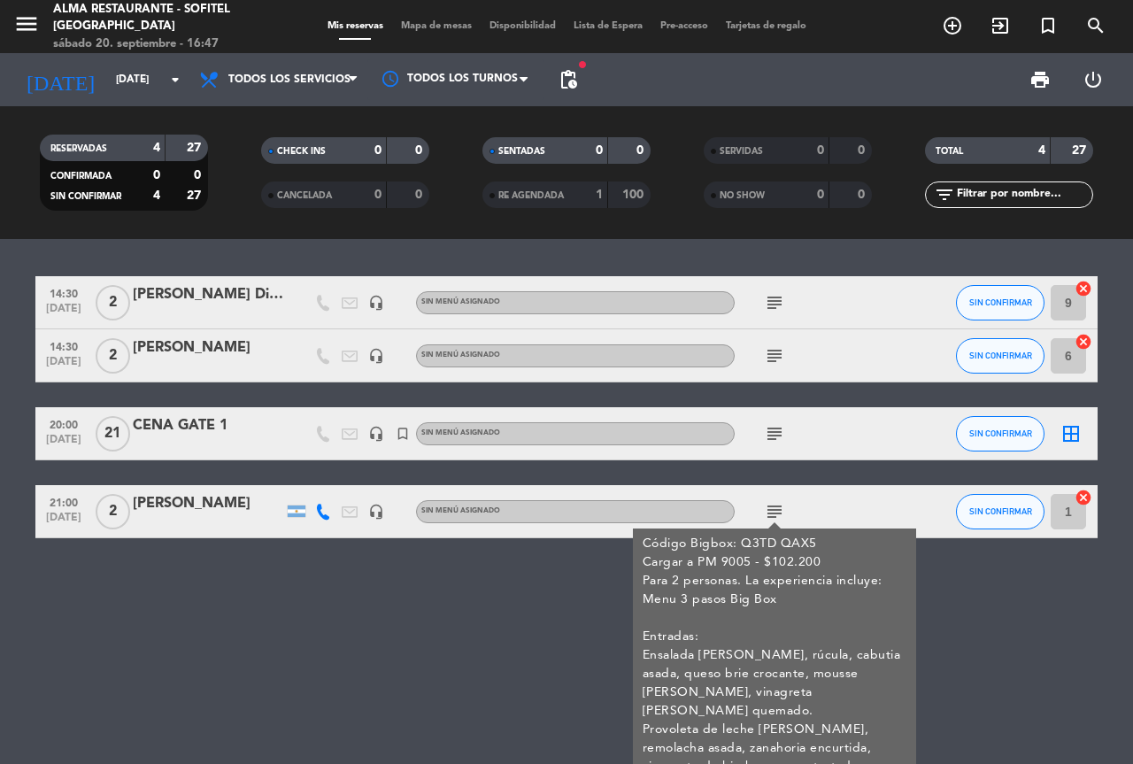
click at [774, 438] on icon "subject" at bounding box center [774, 433] width 21 height 21
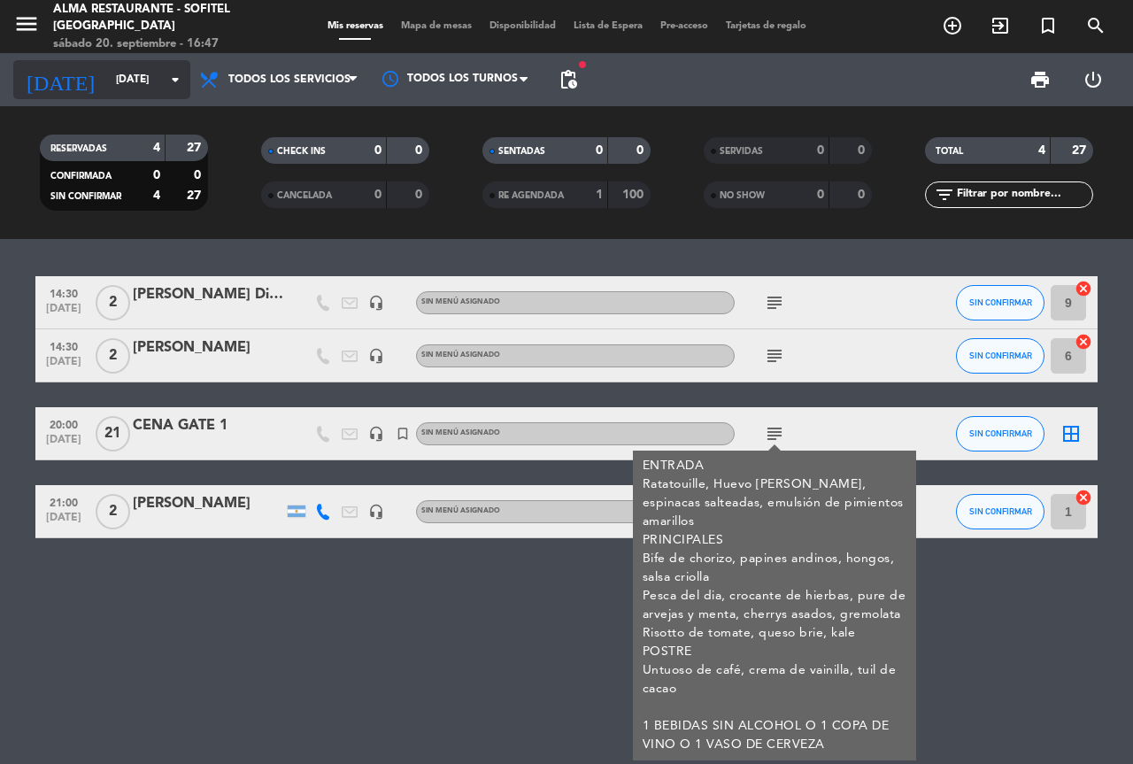
click at [107, 87] on input "[DATE]" at bounding box center [177, 80] width 141 height 30
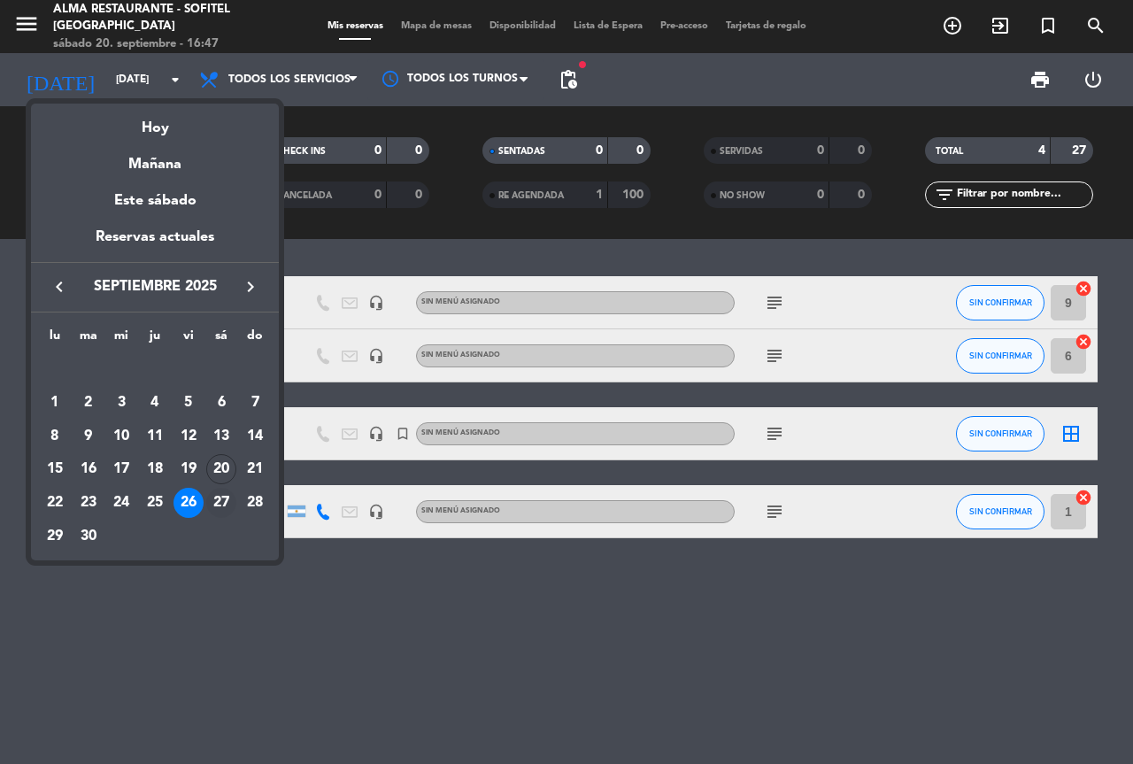
click at [220, 498] on div "27" at bounding box center [221, 503] width 30 height 30
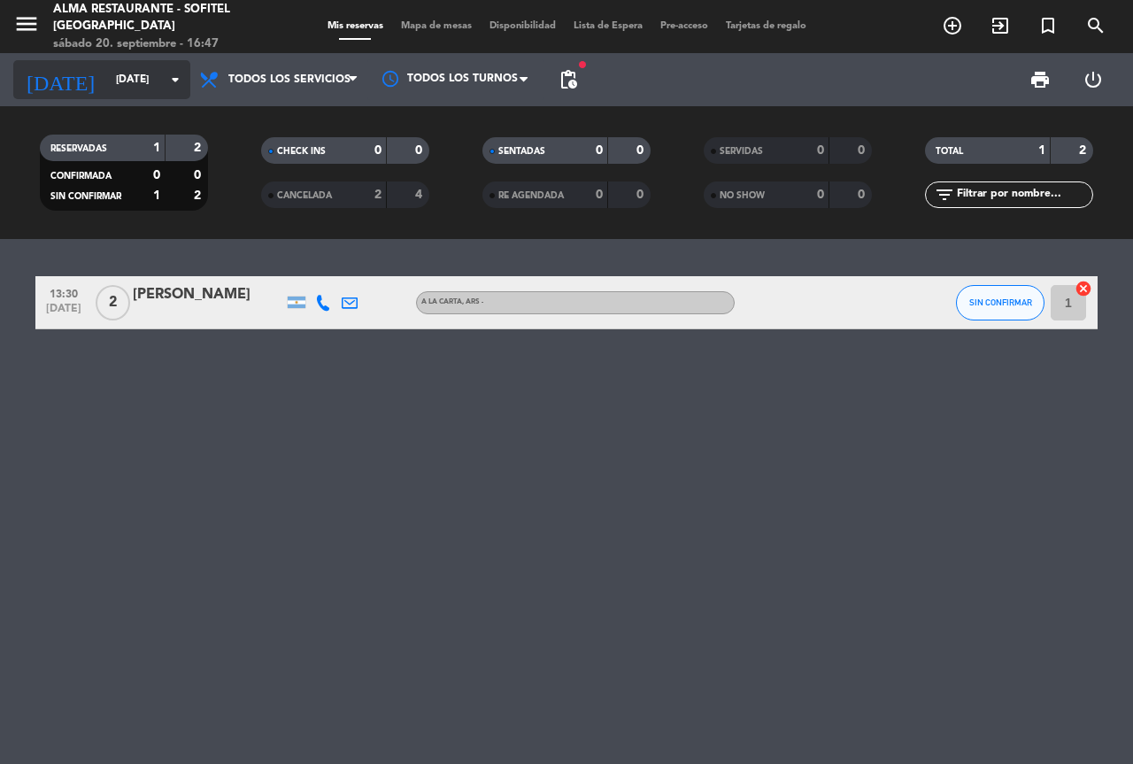
click at [127, 90] on input "[DATE]" at bounding box center [177, 80] width 141 height 30
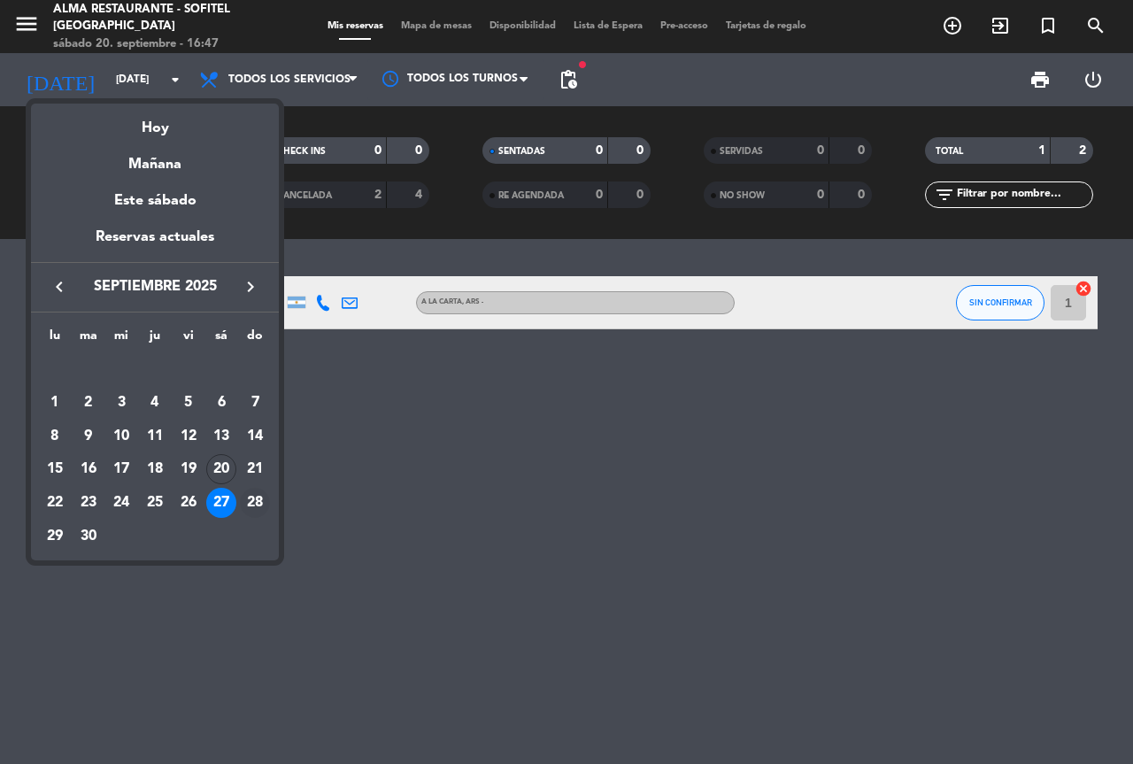
click at [261, 502] on div "28" at bounding box center [255, 503] width 30 height 30
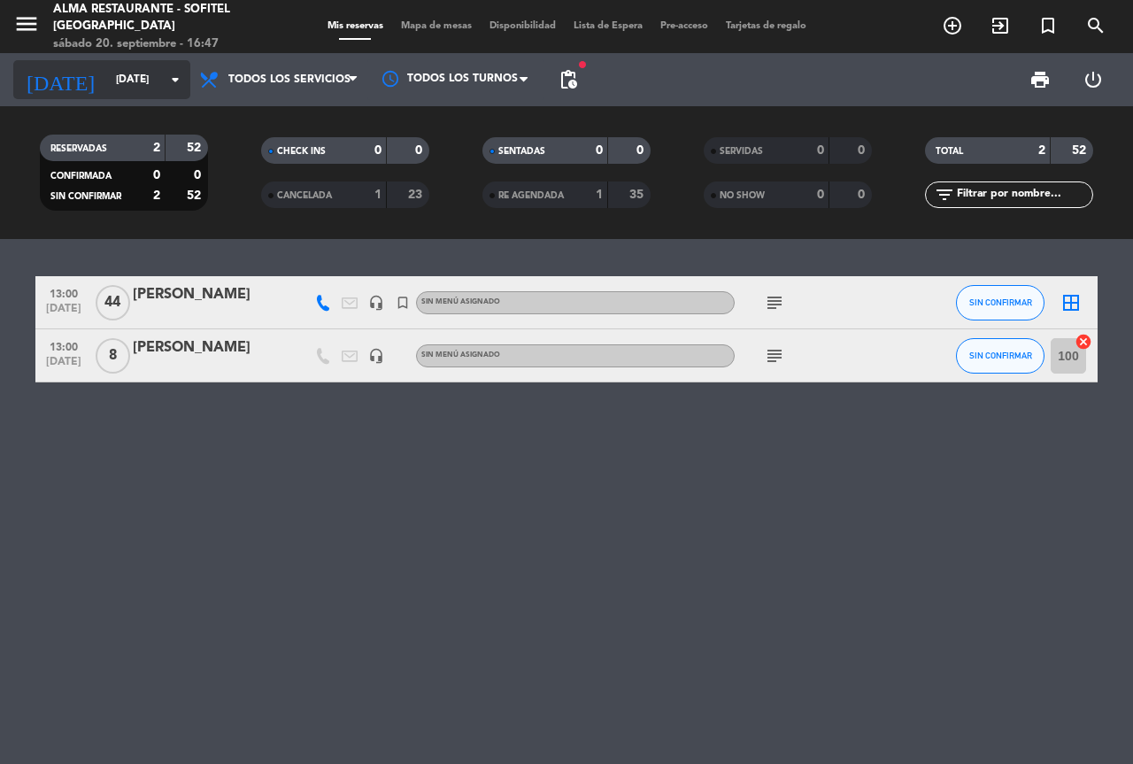
click at [111, 86] on input "[DATE]" at bounding box center [177, 80] width 141 height 30
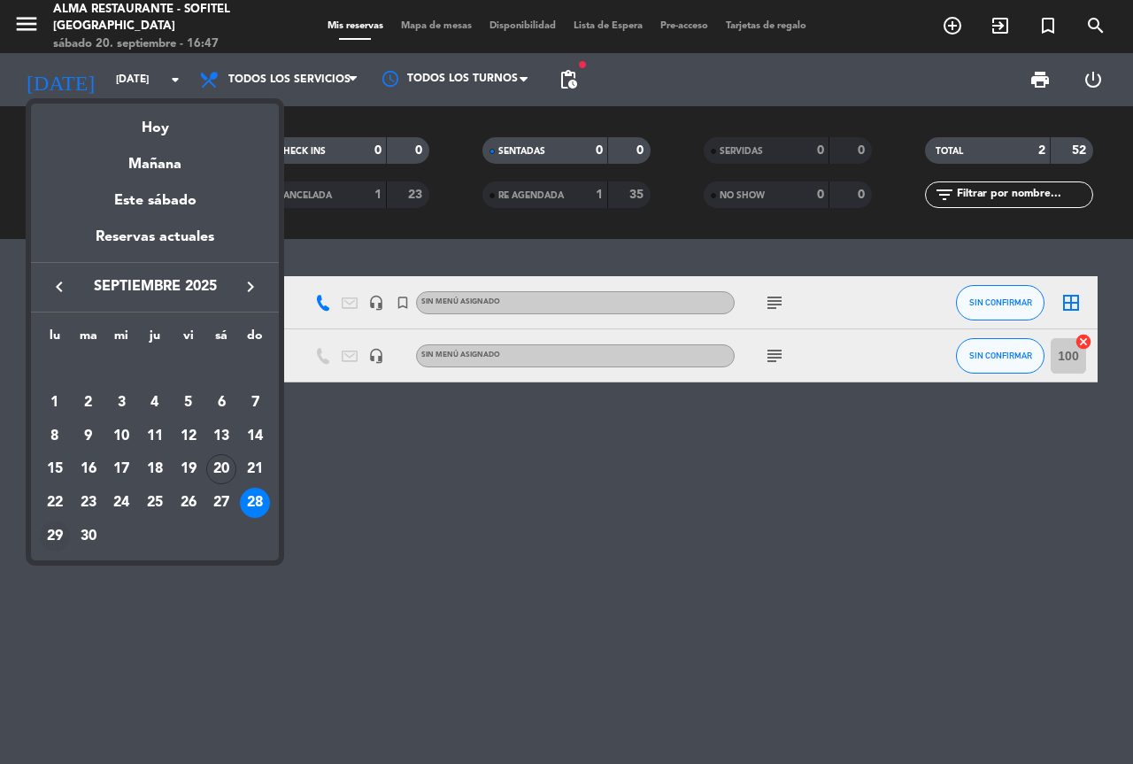
click at [53, 537] on div "29" at bounding box center [55, 536] width 30 height 30
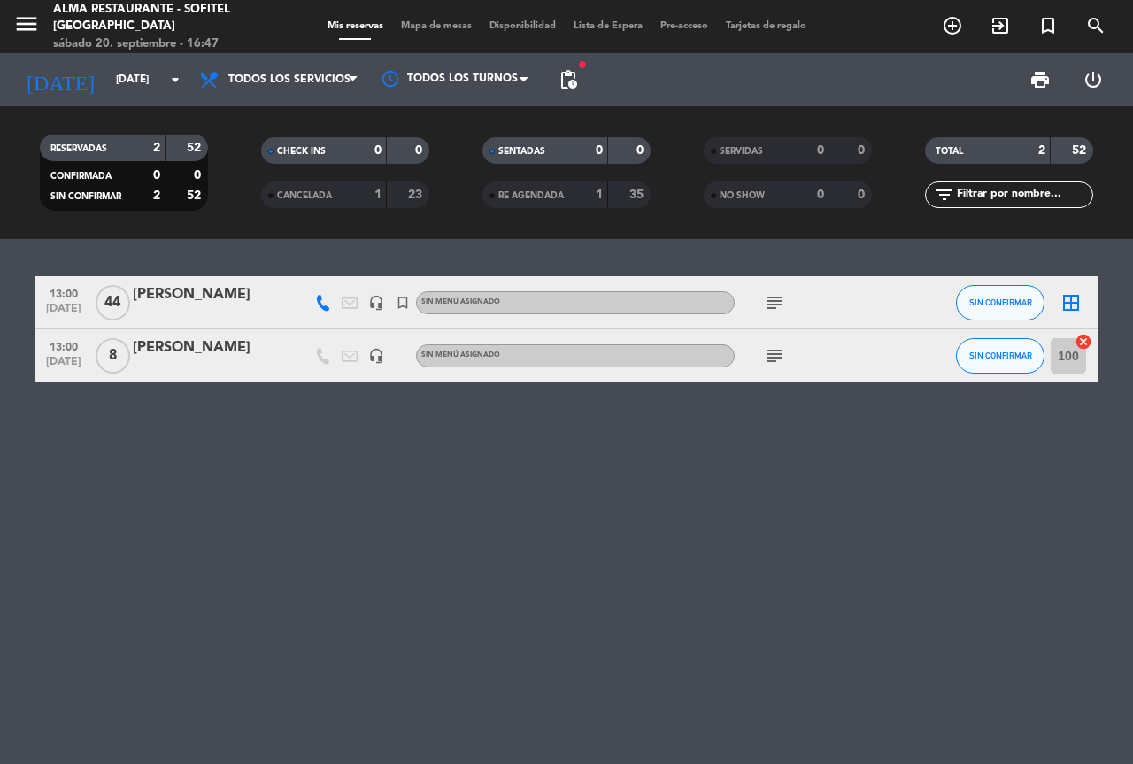
type input "[DATE]"
